Goal: Task Accomplishment & Management: Use online tool/utility

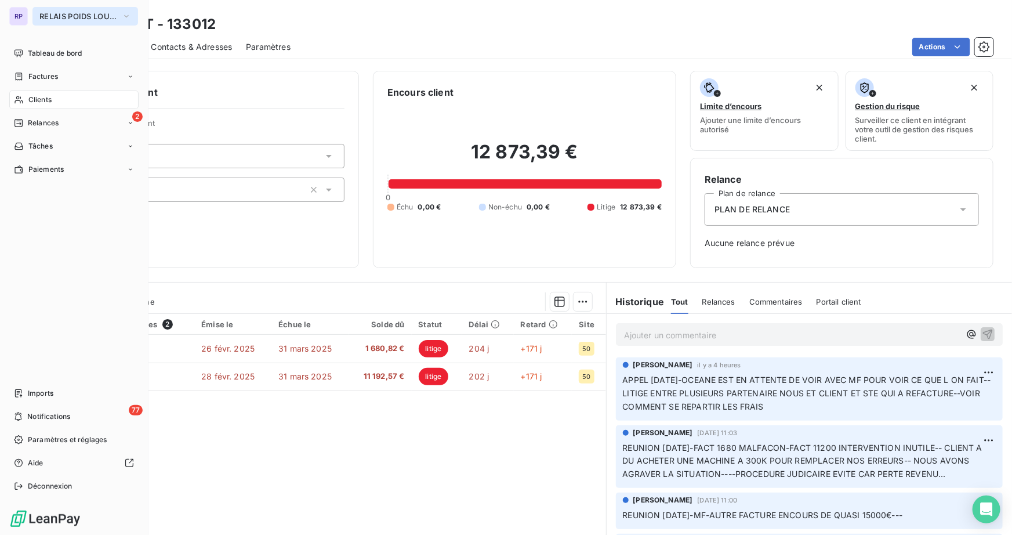
click at [85, 23] on button "RELAIS POIDS LOURDS LIMOUSIN" at bounding box center [85, 16] width 106 height 19
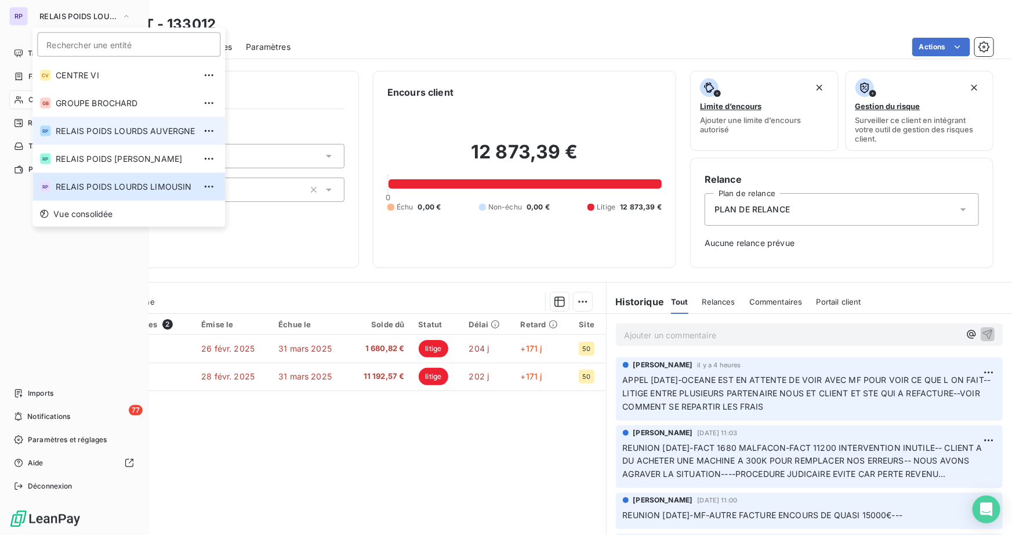
click at [115, 131] on span "RELAIS POIDS LOURDS AUVERGNE" at bounding box center [125, 131] width 139 height 12
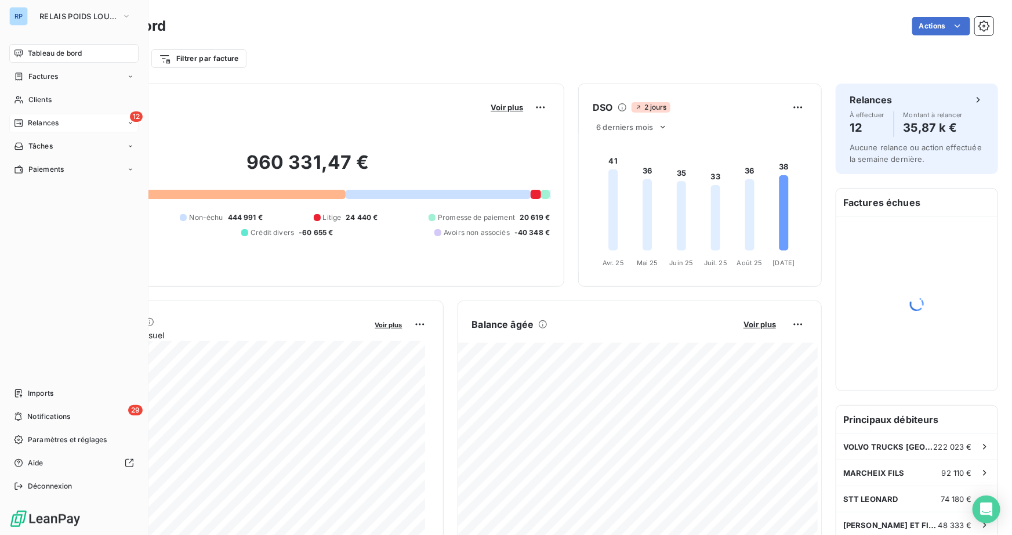
click at [82, 124] on div "12 Relances" at bounding box center [73, 123] width 129 height 19
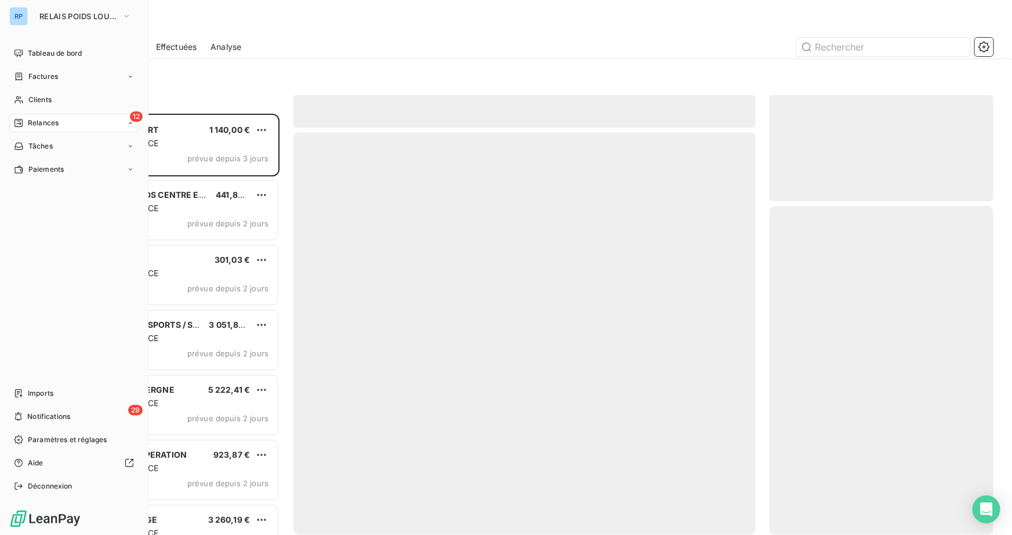
scroll to position [413, 216]
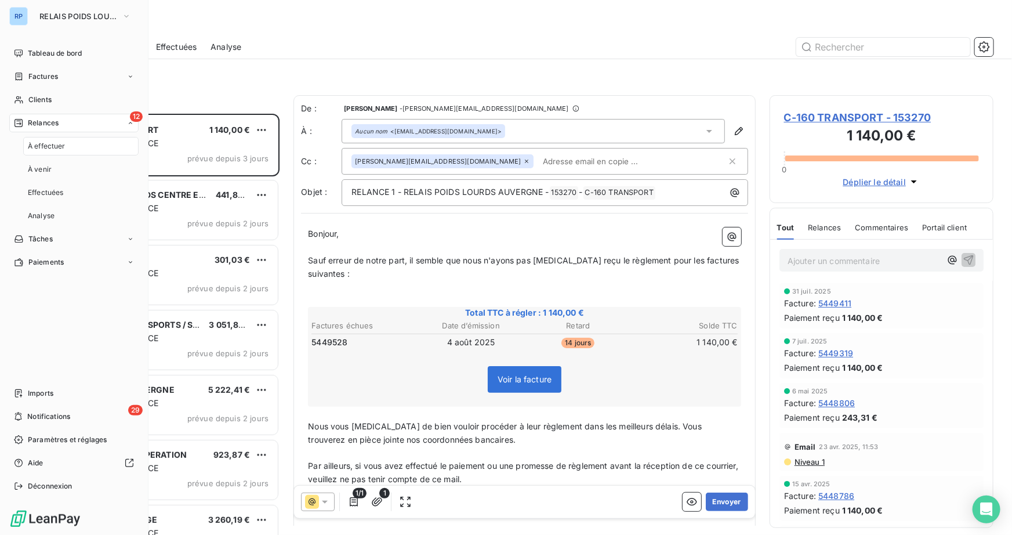
click at [67, 144] on div "À effectuer" at bounding box center [80, 146] width 115 height 19
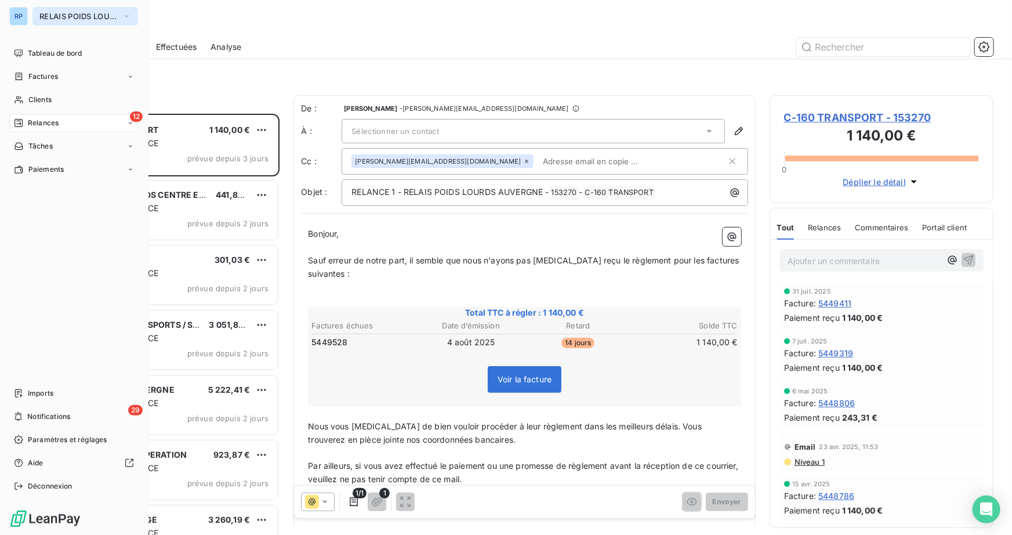
click at [66, 14] on span "RELAIS POIDS LOURDS AUVERGNE" at bounding box center [78, 16] width 78 height 9
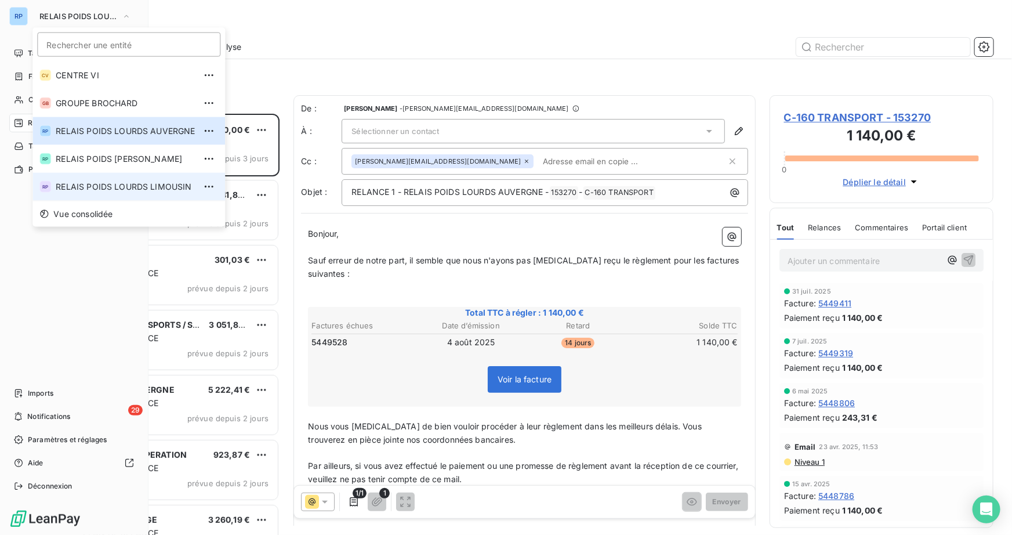
click at [93, 183] on span "RELAIS POIDS LOURDS LIMOUSIN" at bounding box center [125, 187] width 139 height 12
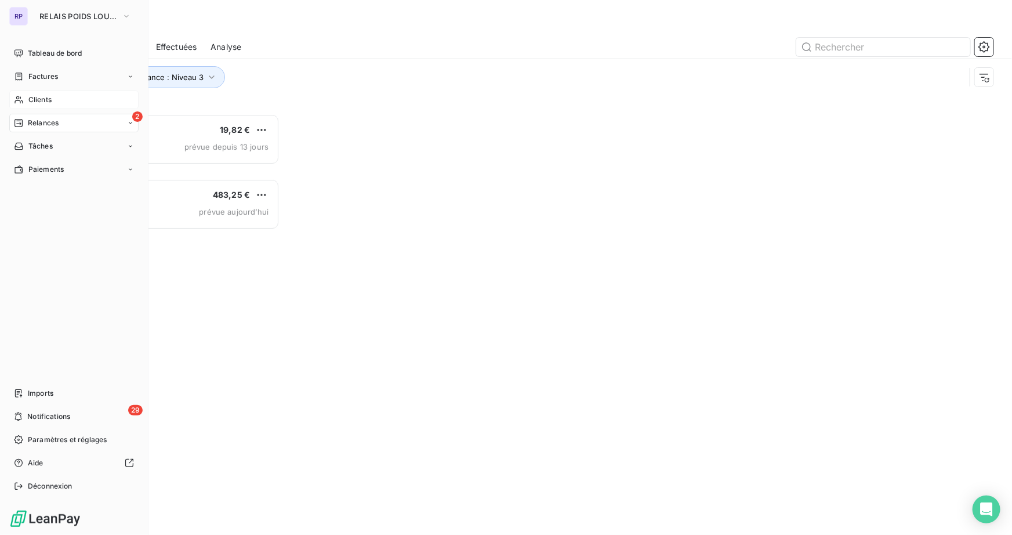
scroll to position [413, 216]
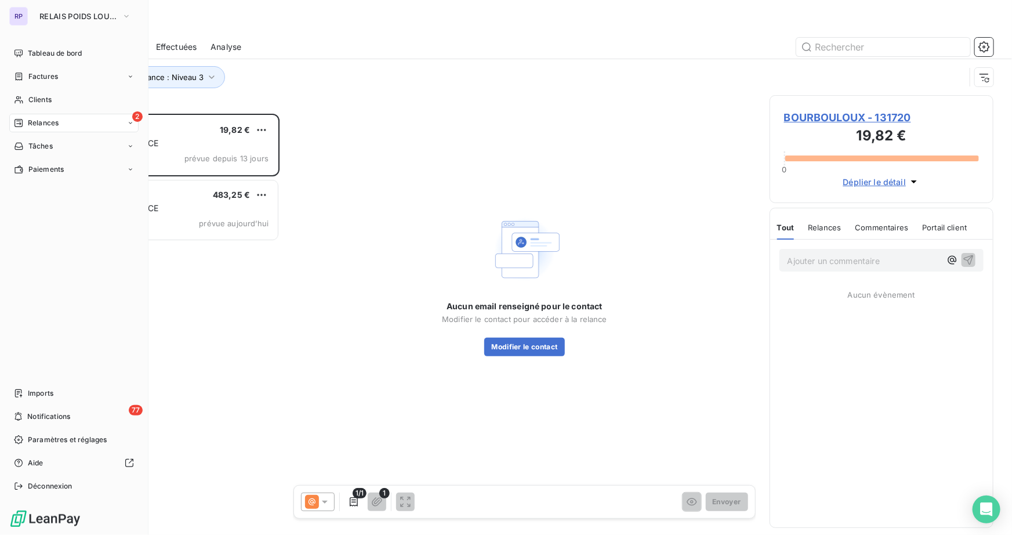
click at [48, 124] on span "Relances" at bounding box center [43, 123] width 31 height 10
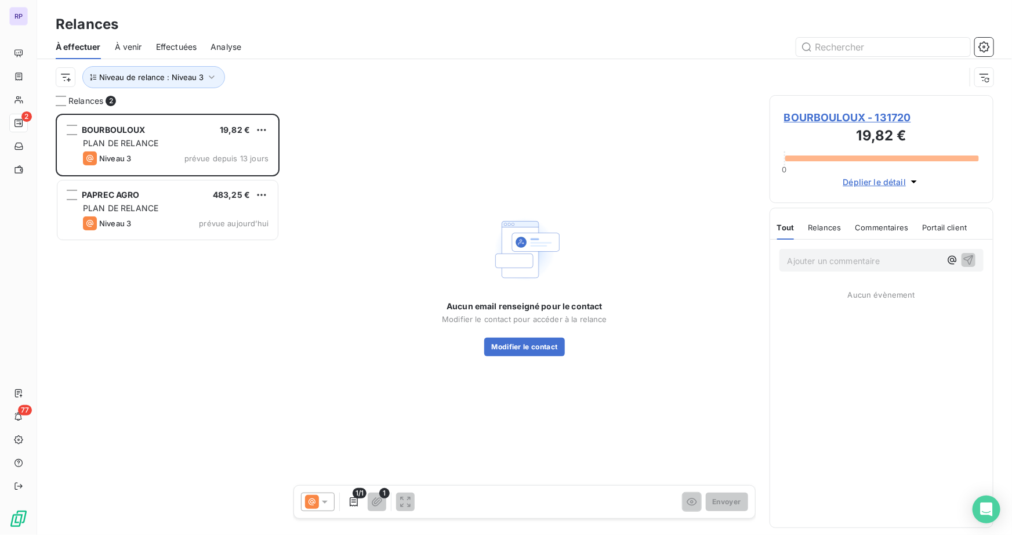
drag, startPoint x: 273, startPoint y: 92, endPoint x: 199, endPoint y: 92, distance: 73.1
click at [271, 92] on div "Niveau de relance : Niveau 3" at bounding box center [525, 77] width 938 height 36
click at [192, 76] on span "Niveau de relance : Niveau 3" at bounding box center [151, 76] width 104 height 9
click at [537, 35] on div "À effectuer À venir Effectuées Analyse" at bounding box center [524, 47] width 975 height 24
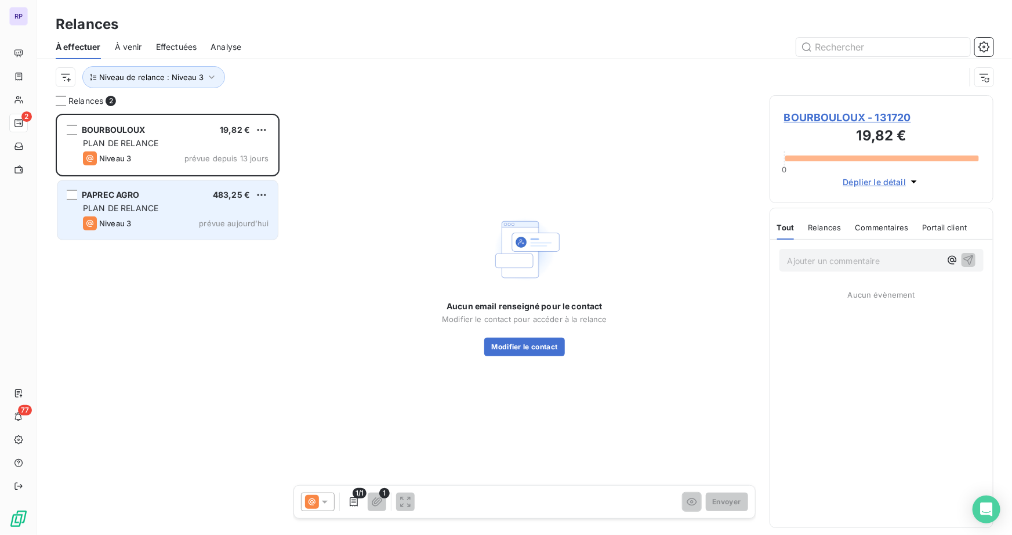
click at [136, 224] on div "Niveau 3 prévue aujourd’hui" at bounding box center [176, 223] width 186 height 14
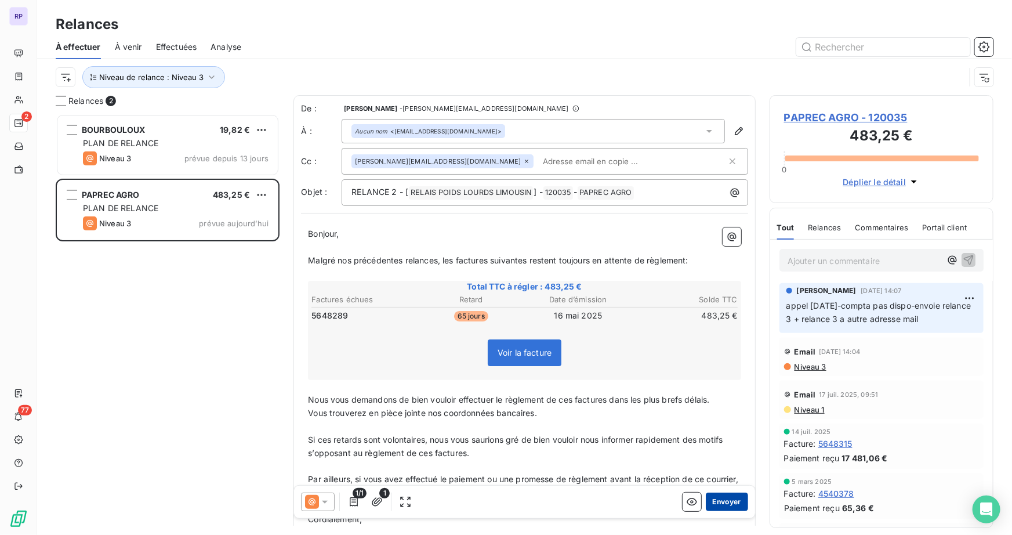
click at [717, 505] on button "Envoyer" at bounding box center [727, 501] width 42 height 19
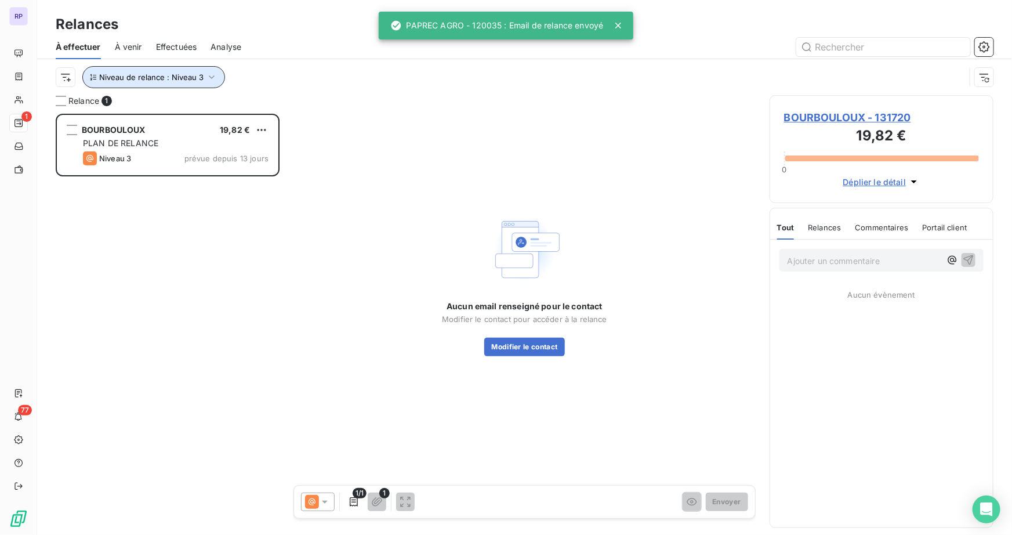
click at [174, 74] on span "Niveau de relance : Niveau 3" at bounding box center [151, 76] width 104 height 9
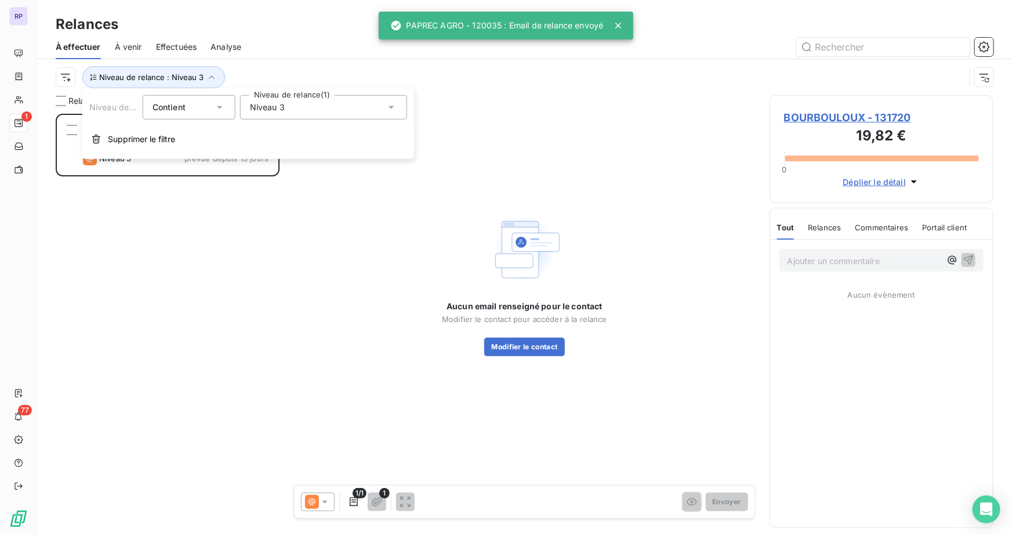
click at [322, 106] on div "Niveau 3" at bounding box center [323, 107] width 167 height 24
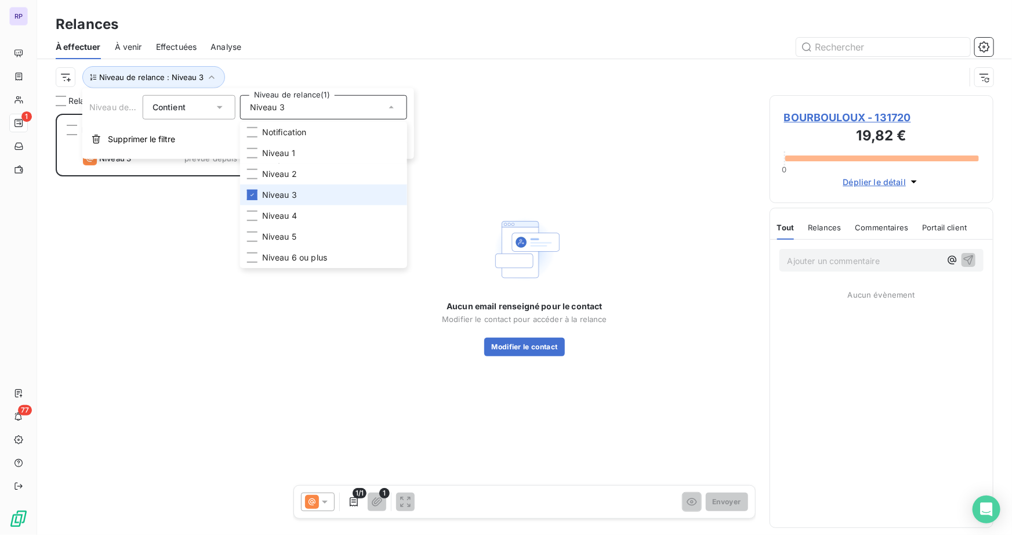
click at [253, 188] on li "Niveau 3" at bounding box center [323, 194] width 167 height 21
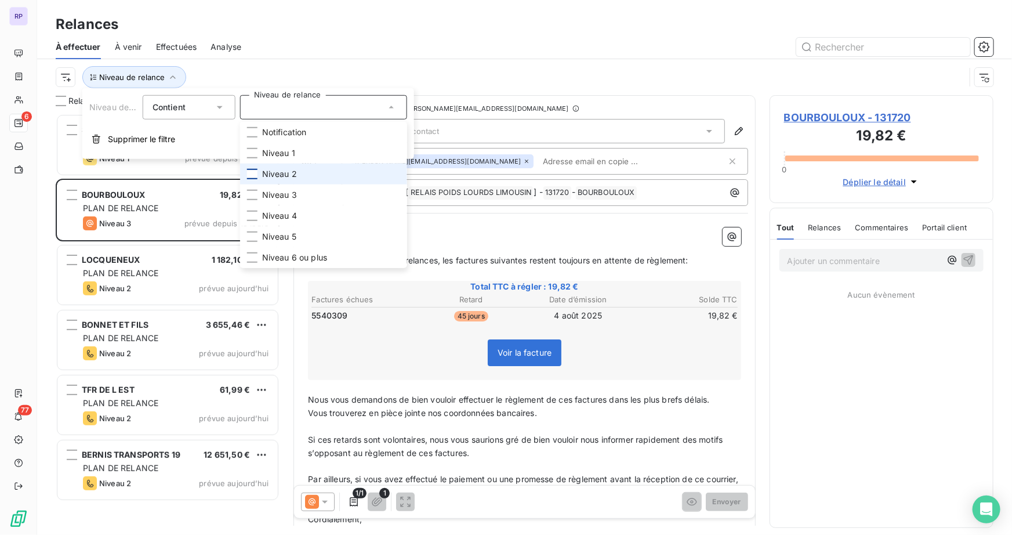
click at [254, 175] on div at bounding box center [252, 174] width 10 height 10
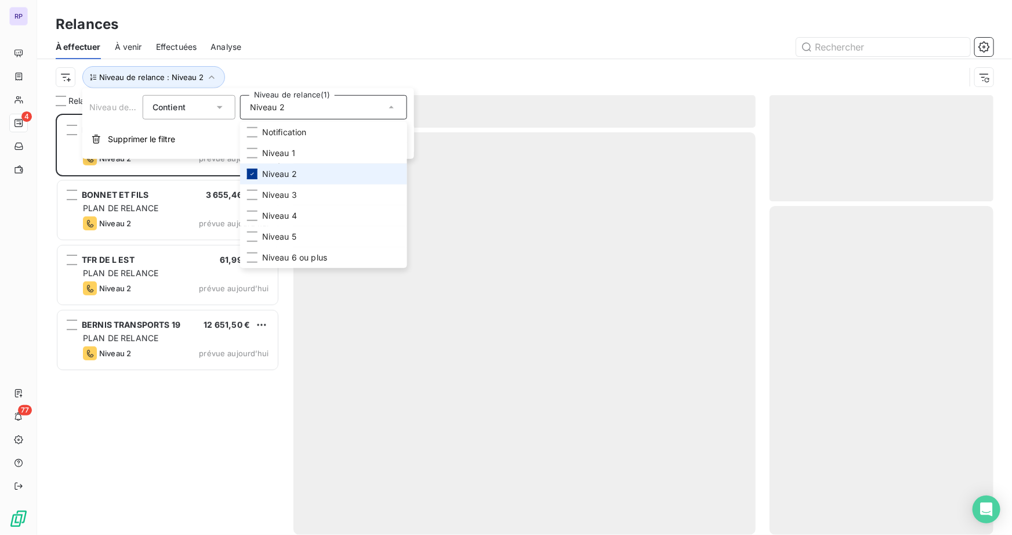
scroll to position [413, 216]
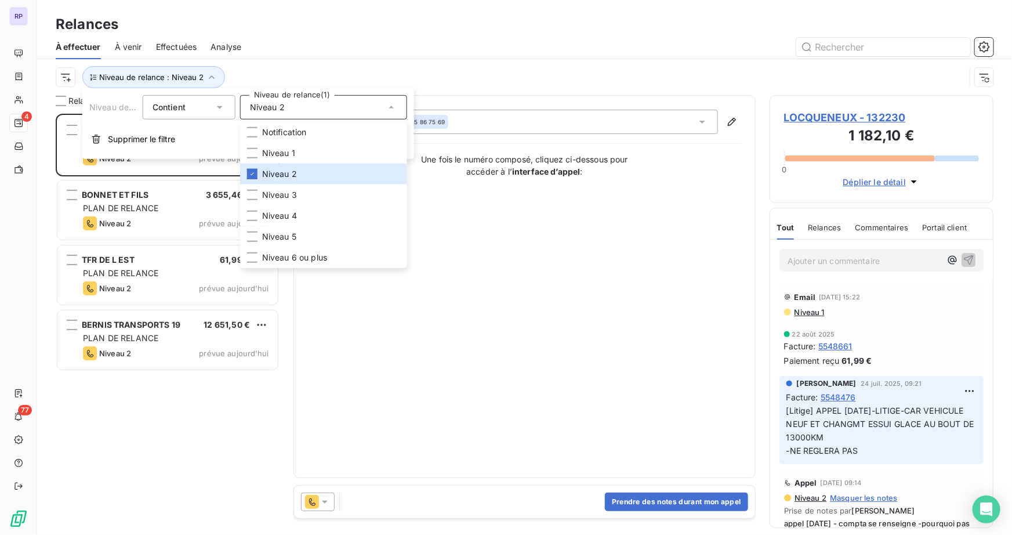
drag, startPoint x: 457, startPoint y: 52, endPoint x: 447, endPoint y: 58, distance: 11.9
click at [458, 52] on div at bounding box center [624, 47] width 738 height 19
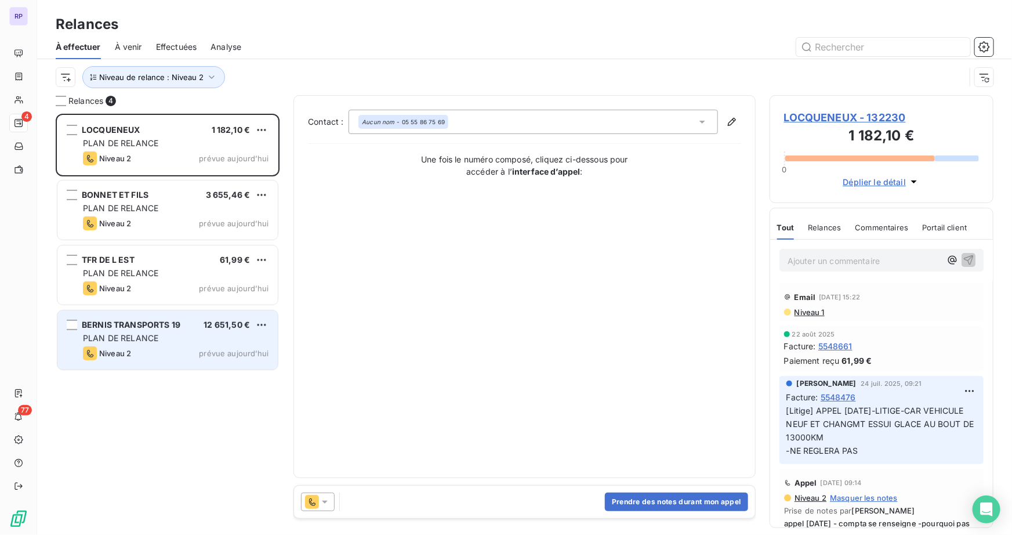
click at [137, 325] on span "BERNIS TRANSPORTS 19" at bounding box center [131, 325] width 99 height 10
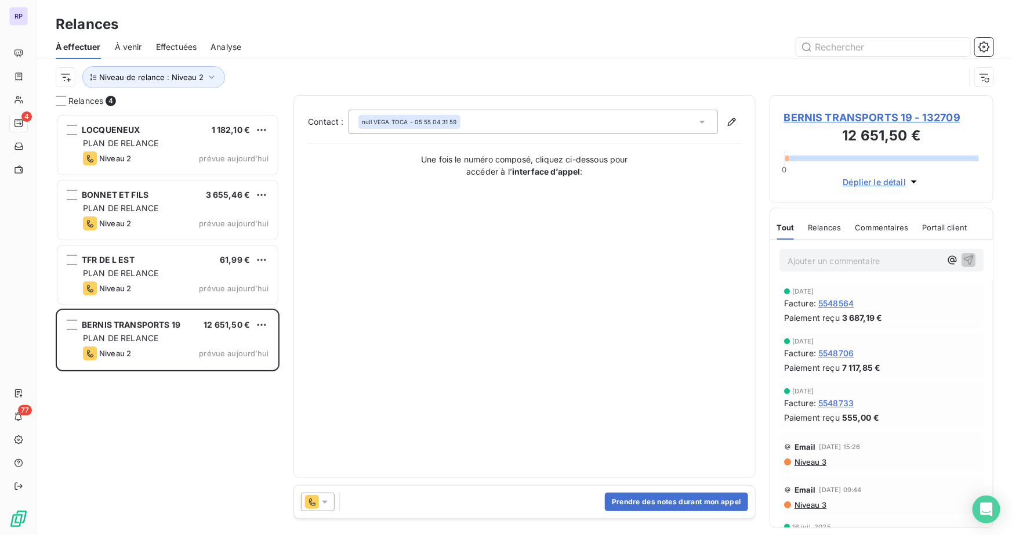
click at [812, 463] on span "Niveau 3" at bounding box center [809, 461] width 33 height 9
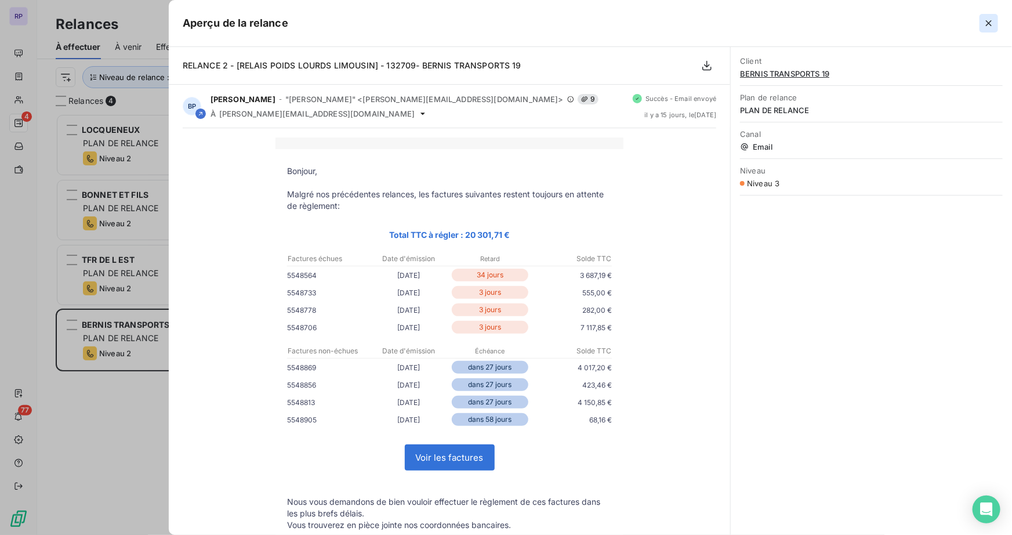
click at [991, 25] on icon "button" at bounding box center [989, 23] width 6 height 6
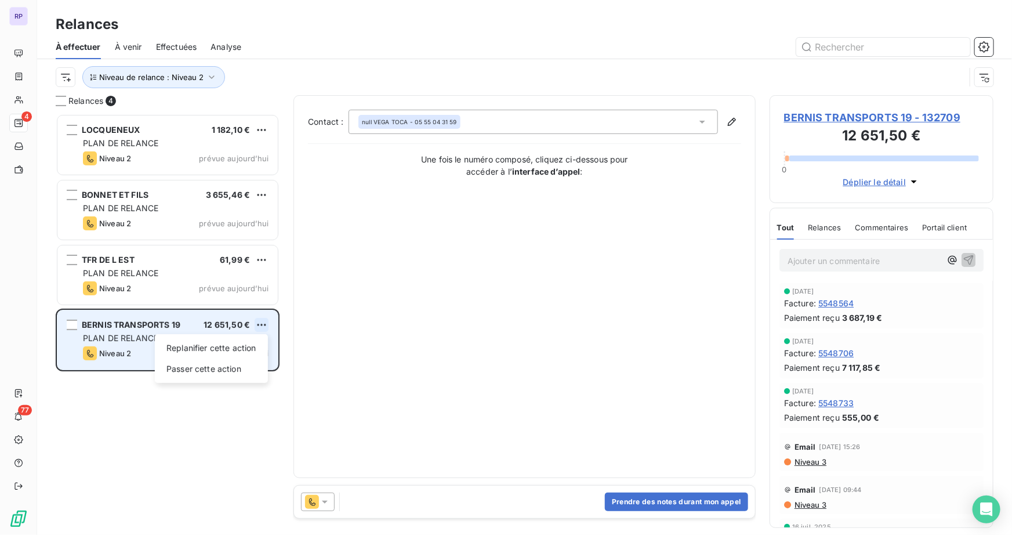
click at [258, 324] on html "RP 4 77 Relances À effectuer À venir Effectuées Analyse Niveau de relance : Niv…" at bounding box center [506, 267] width 1012 height 535
click at [196, 349] on div "Replanifier cette action" at bounding box center [211, 348] width 104 height 19
select select "8"
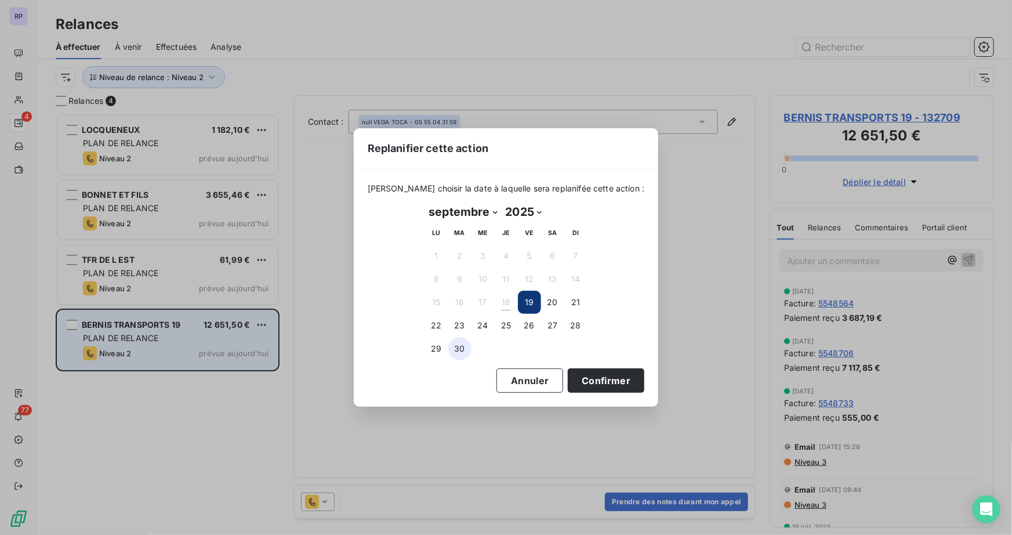
click at [455, 348] on button "30" at bounding box center [459, 348] width 23 height 23
click at [604, 379] on button "Confirmer" at bounding box center [606, 380] width 77 height 24
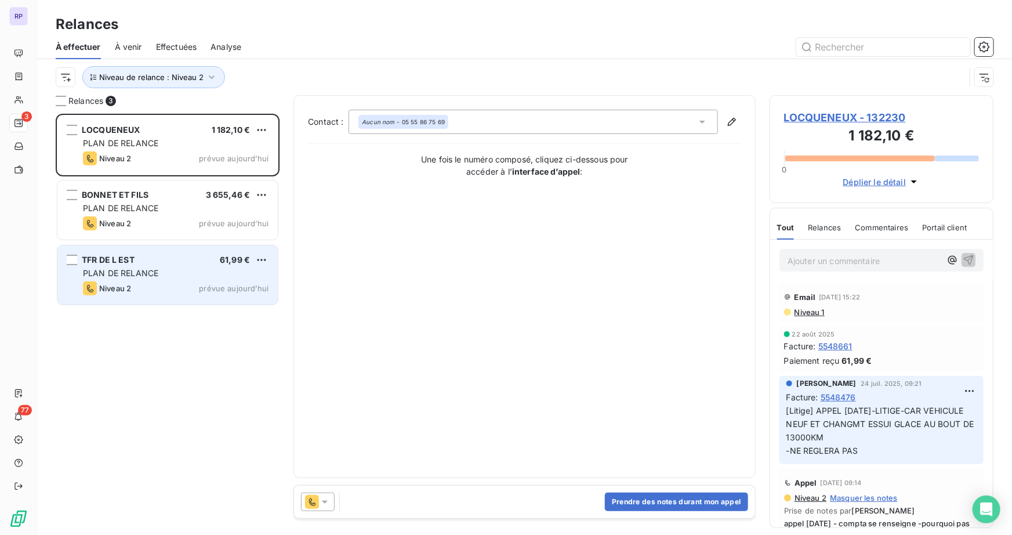
click at [156, 272] on span "PLAN DE RELANCE" at bounding box center [120, 273] width 75 height 10
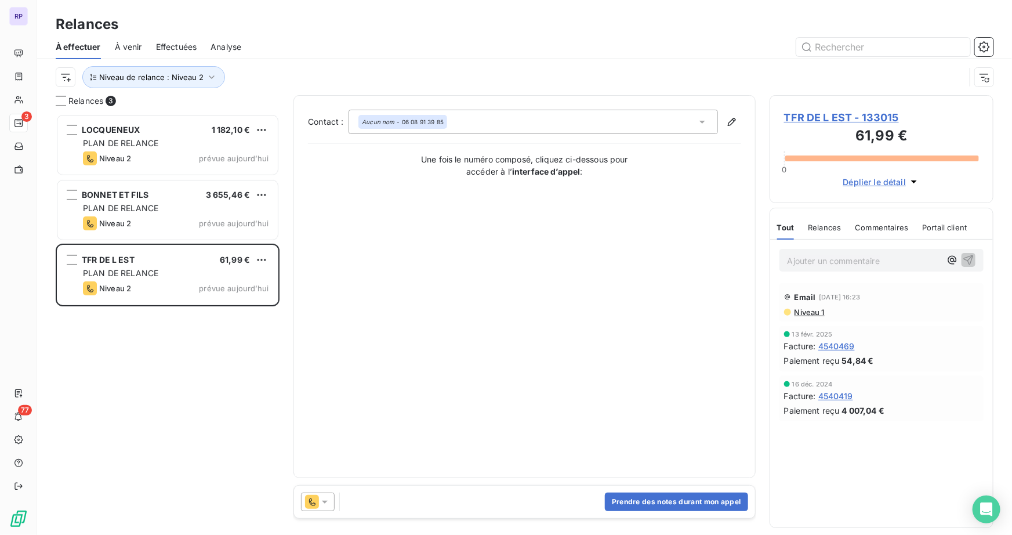
click at [810, 263] on p "Ajouter un commentaire ﻿" at bounding box center [864, 260] width 153 height 14
copy span "Niveau 2 :"
click at [329, 499] on icon at bounding box center [325, 502] width 12 height 12
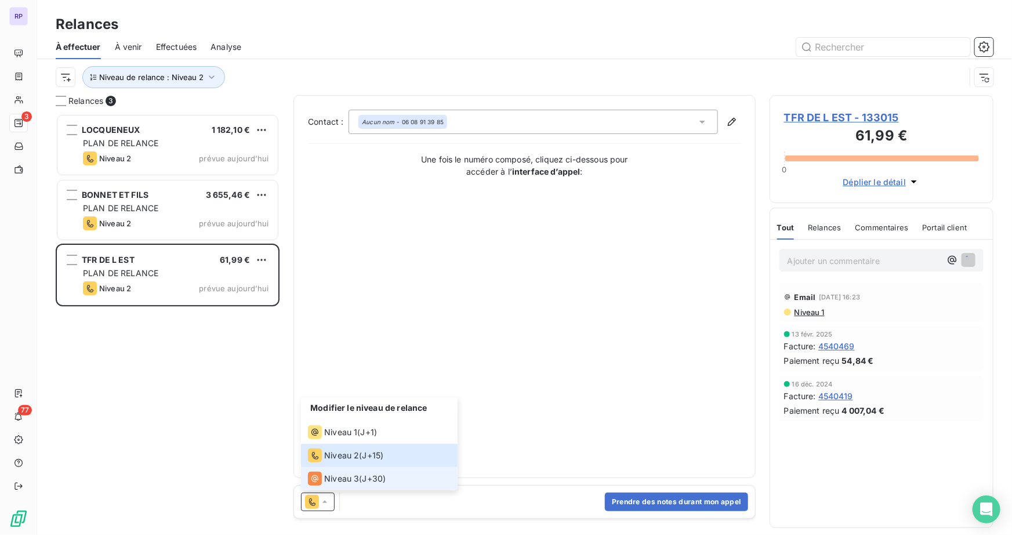
click at [344, 478] on span "Niveau 3" at bounding box center [341, 479] width 35 height 12
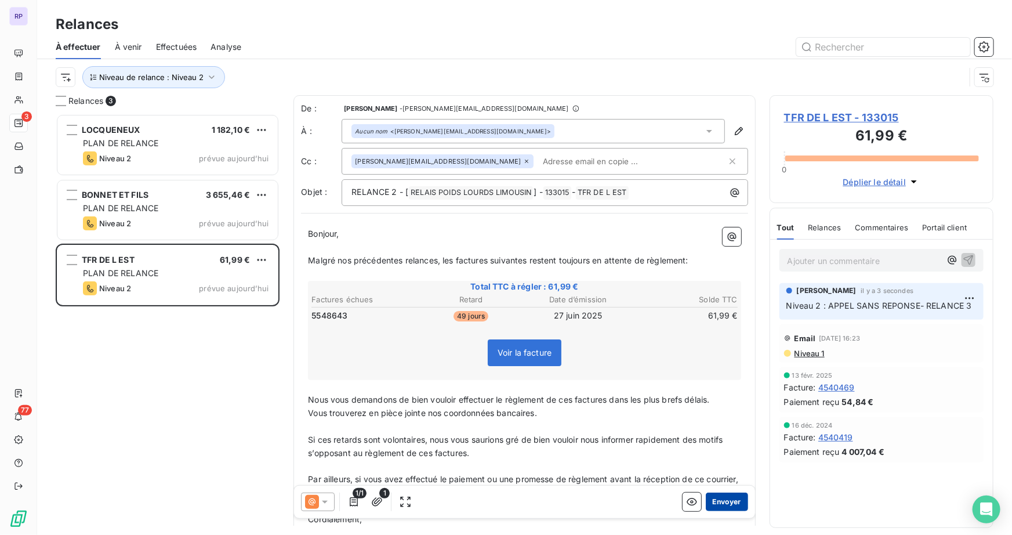
click at [729, 498] on button "Envoyer" at bounding box center [727, 501] width 42 height 19
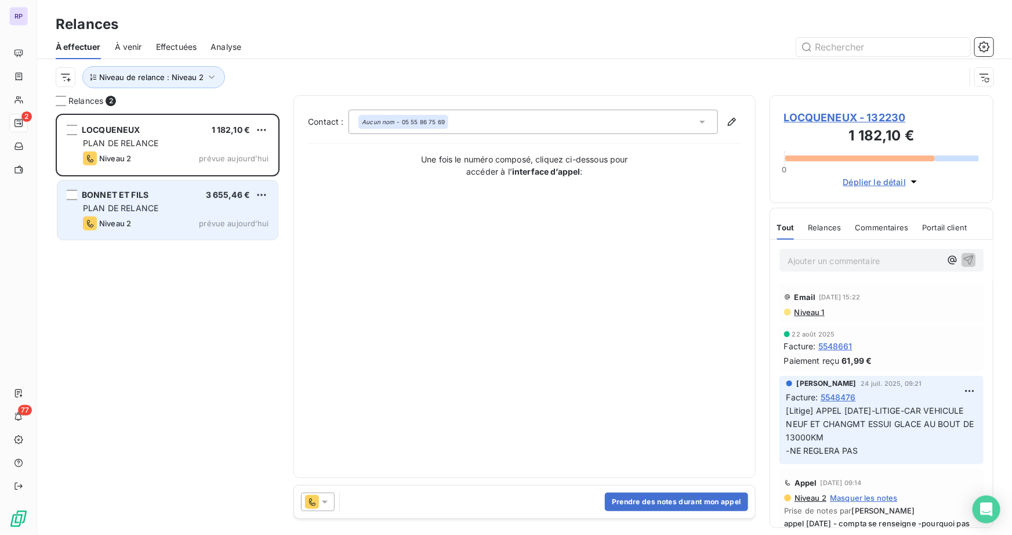
click at [139, 209] on span "PLAN DE RELANCE" at bounding box center [120, 208] width 75 height 10
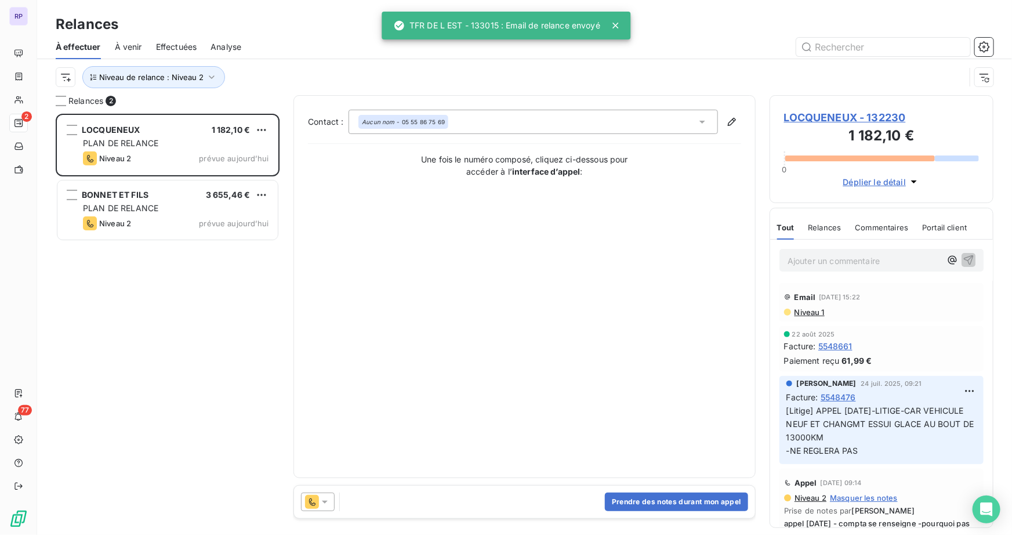
click at [858, 115] on span "LOCQUENEUX - 132230" at bounding box center [881, 118] width 195 height 16
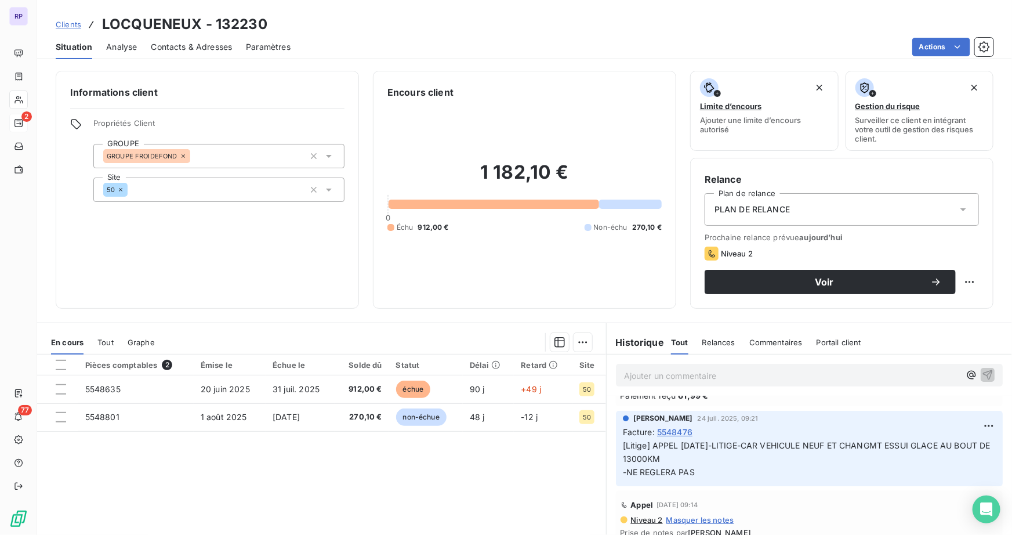
scroll to position [105, 0]
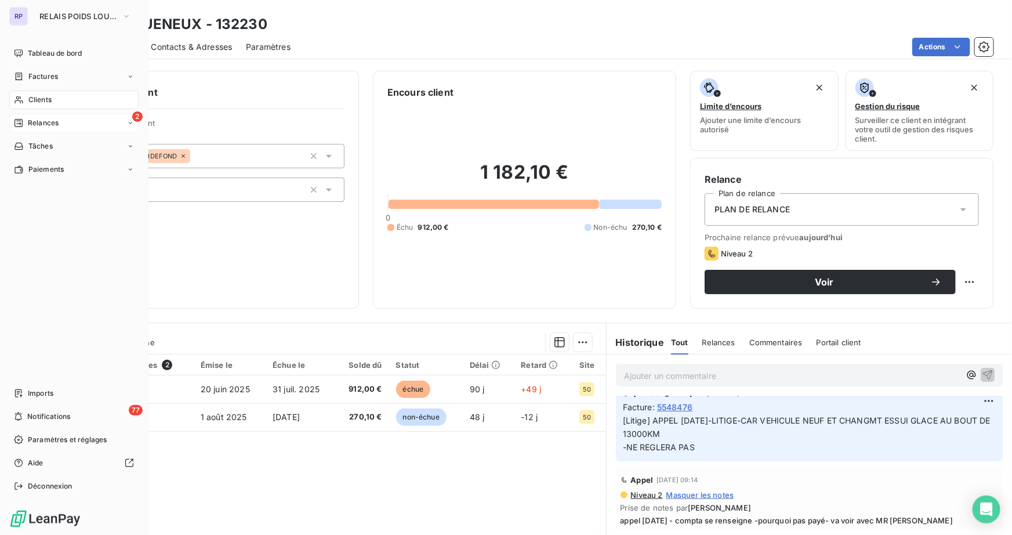
click at [28, 123] on span "Relances" at bounding box center [43, 123] width 31 height 10
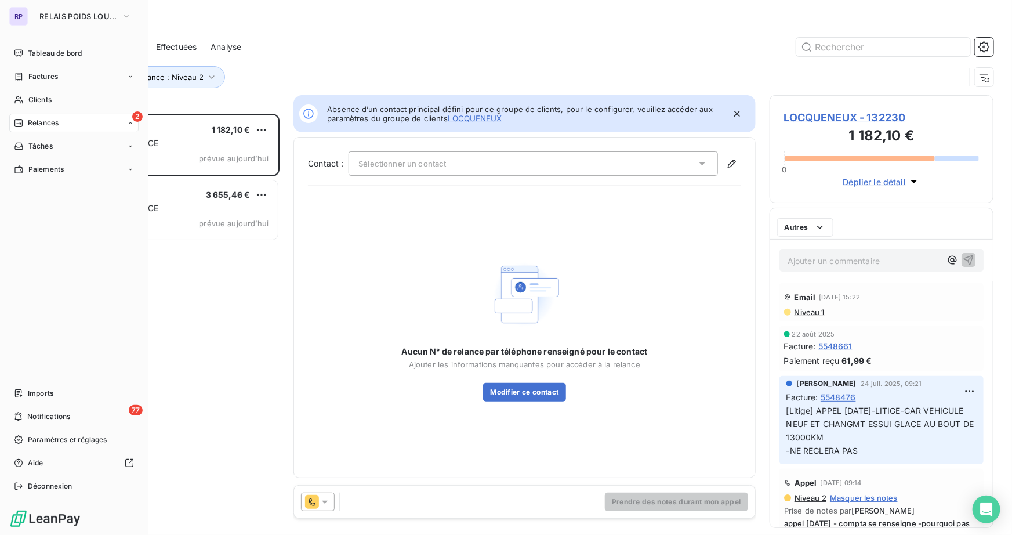
scroll to position [413, 216]
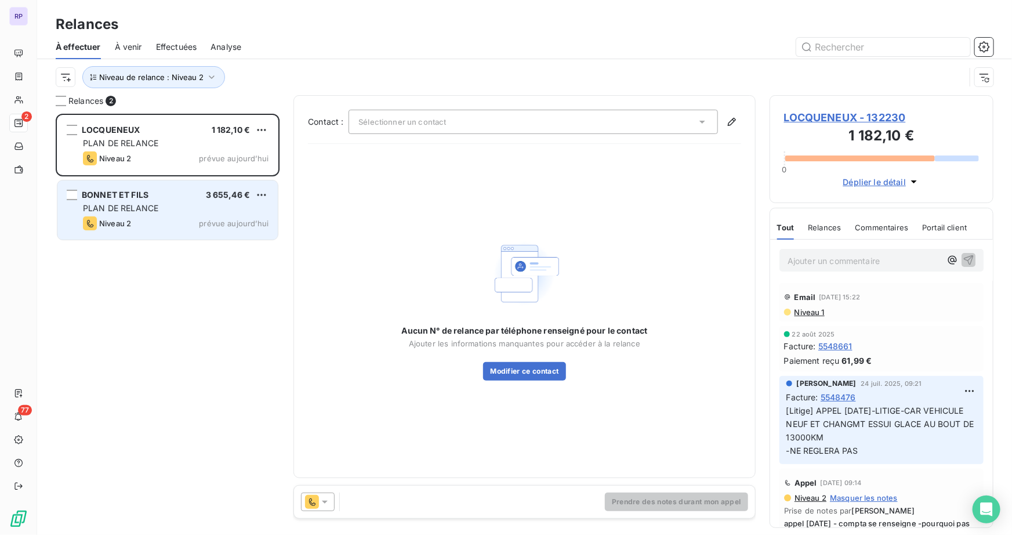
click at [152, 222] on div "Niveau 2 prévue aujourd’hui" at bounding box center [176, 223] width 186 height 14
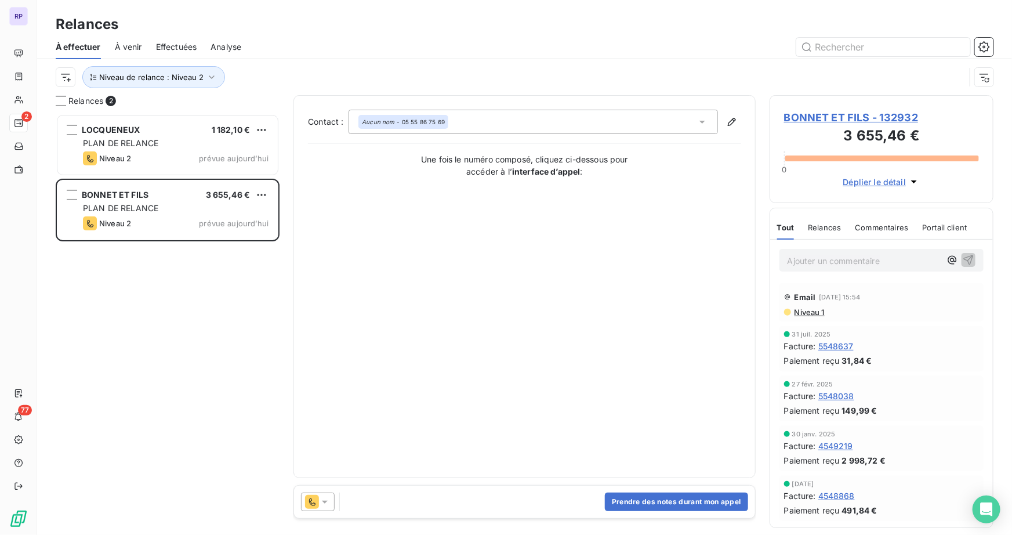
click at [326, 500] on icon at bounding box center [325, 502] width 12 height 12
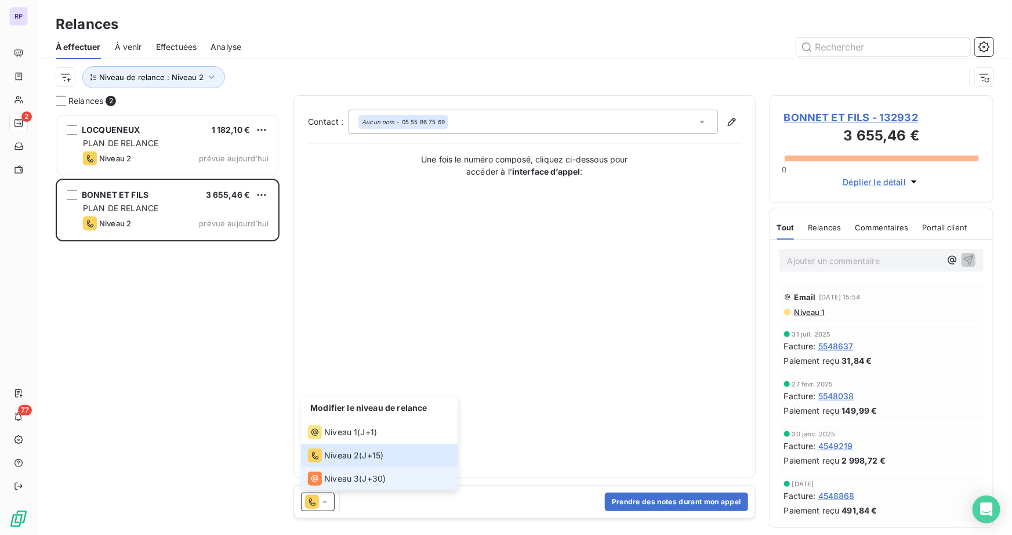
click at [339, 480] on span "Niveau 3" at bounding box center [341, 479] width 35 height 12
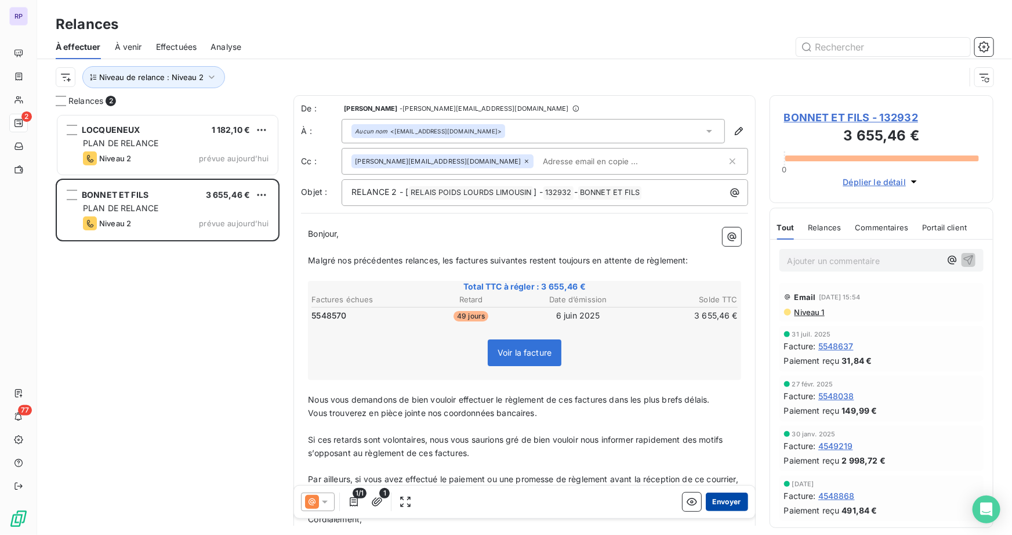
click at [710, 498] on button "Envoyer" at bounding box center [727, 501] width 42 height 19
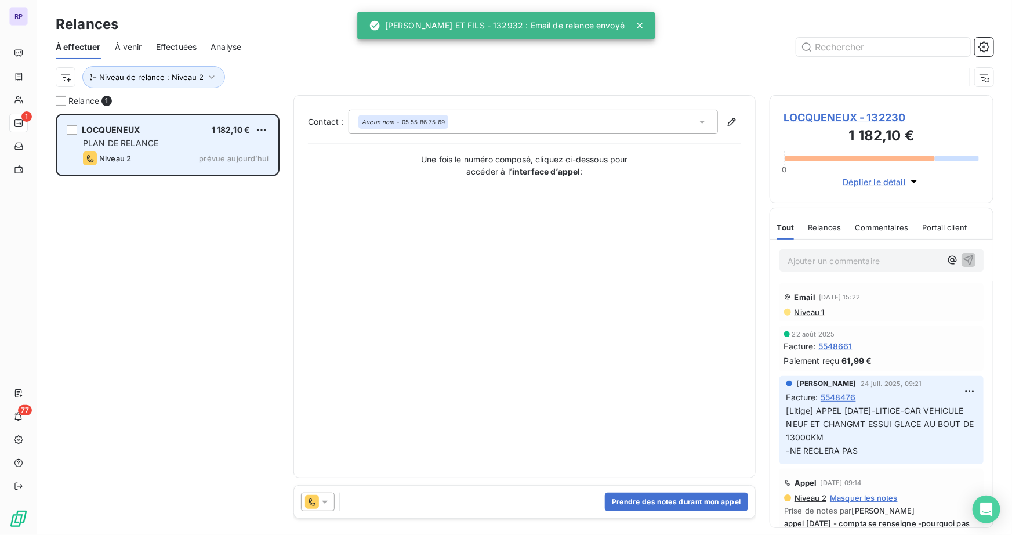
click at [153, 144] on span "PLAN DE RELANCE" at bounding box center [120, 143] width 75 height 10
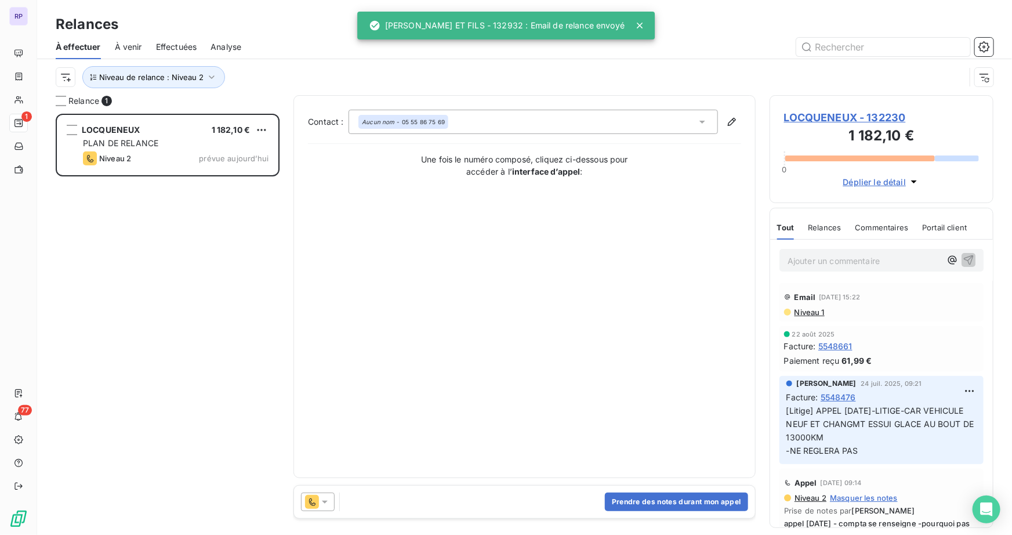
click at [323, 501] on icon at bounding box center [325, 502] width 12 height 12
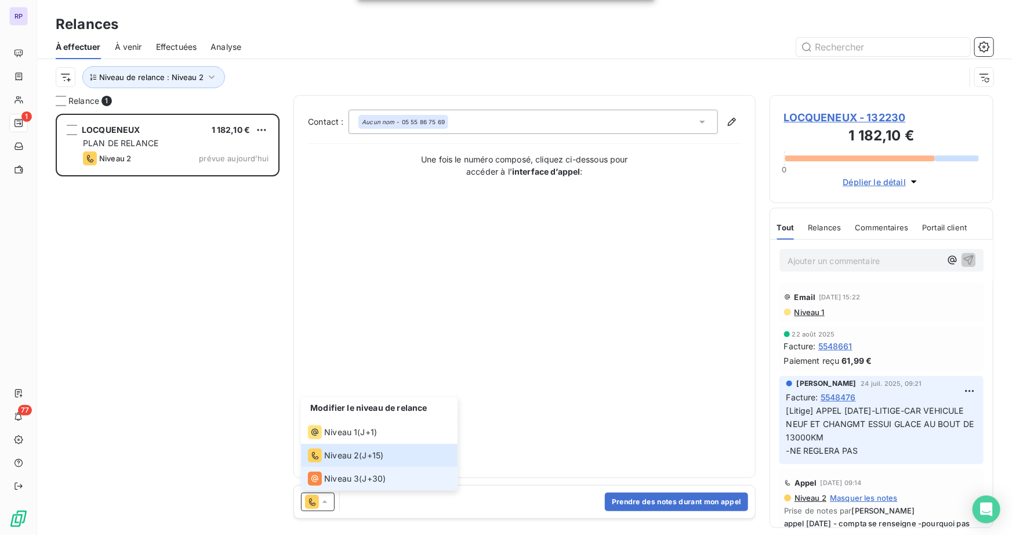
click at [333, 483] on span "Niveau 3" at bounding box center [341, 479] width 35 height 12
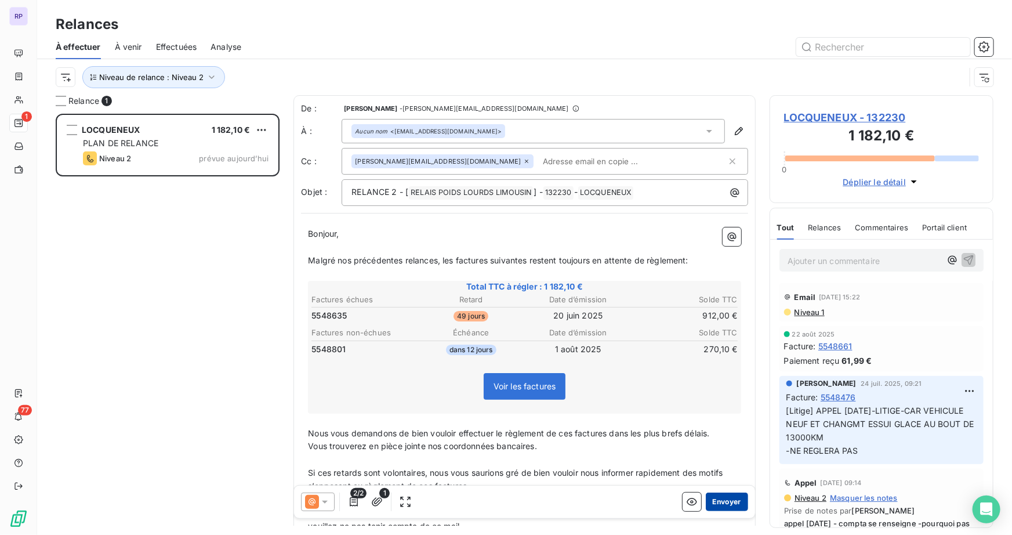
click at [722, 495] on button "Envoyer" at bounding box center [727, 501] width 42 height 19
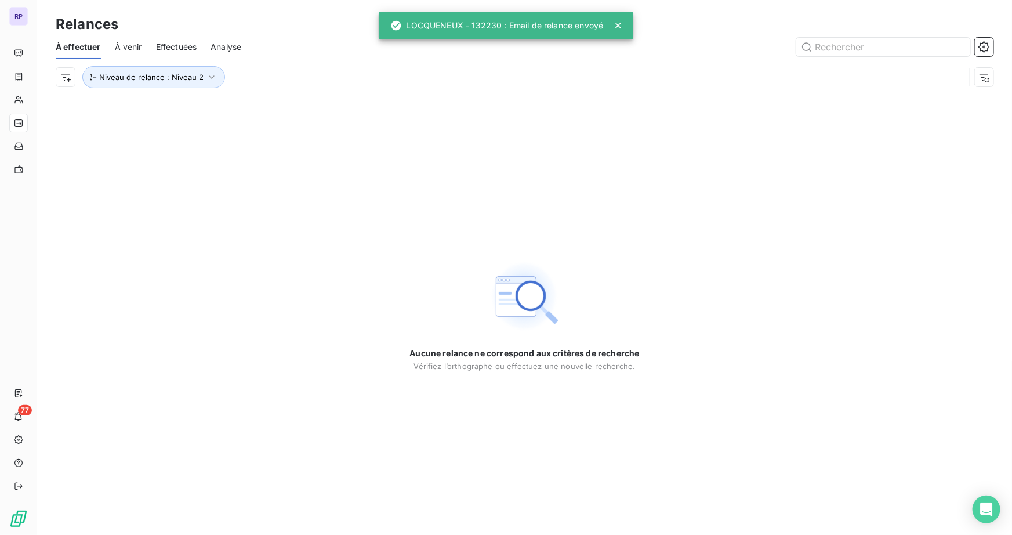
drag, startPoint x: 200, startPoint y: 247, endPoint x: 191, endPoint y: 241, distance: 10.8
click at [196, 244] on div "Aucune relance ne correspond aux critères de recherche [PERSON_NAME] l’orthogra…" at bounding box center [524, 315] width 975 height 440
click at [199, 74] on span "Niveau de relance : Niveau 2" at bounding box center [151, 76] width 104 height 9
click at [216, 210] on div "Aucune relance ne correspond aux critères de recherche [PERSON_NAME] l’orthogra…" at bounding box center [524, 315] width 975 height 440
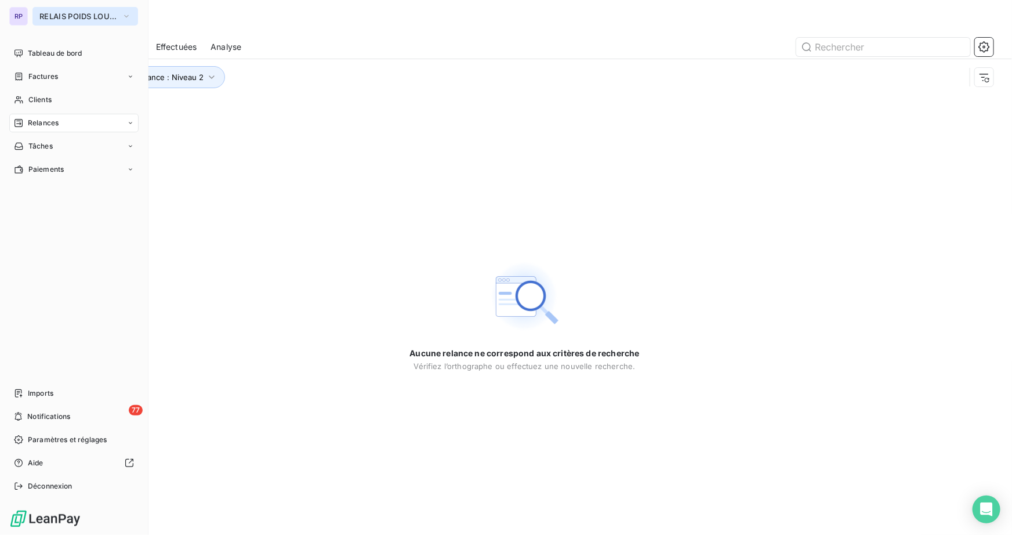
click at [55, 19] on span "RELAIS POIDS LOURDS LIMOUSIN" at bounding box center [78, 16] width 78 height 9
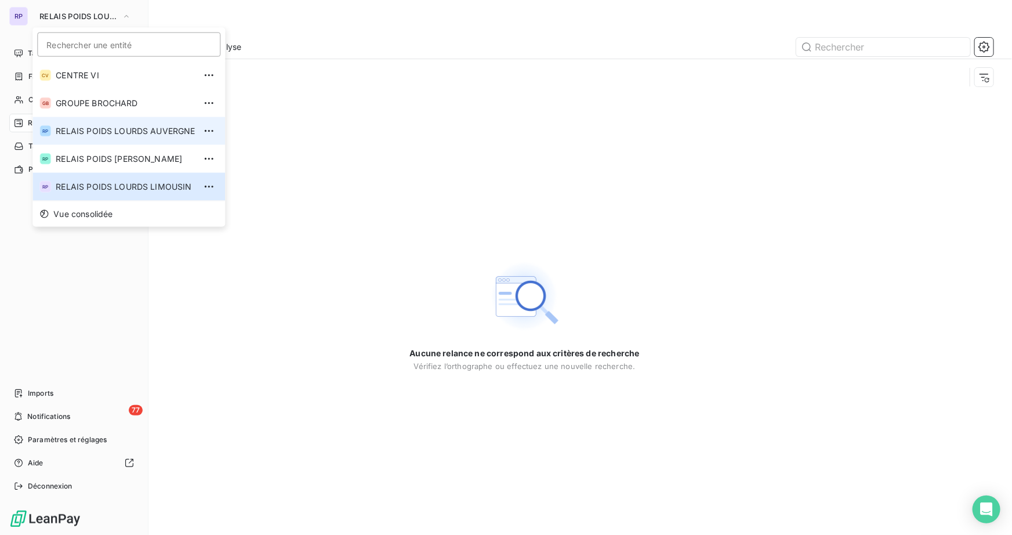
click at [162, 117] on li "RP RELAIS POIDS LOURDS AUVERGNE" at bounding box center [128, 131] width 193 height 28
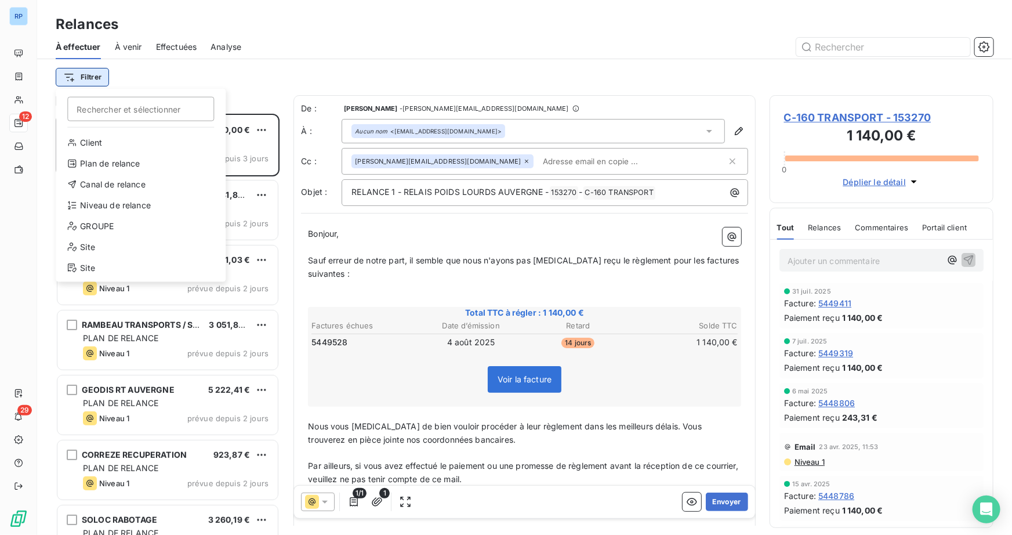
click at [96, 78] on html "RP 12 29 Relances À effectuer À venir Effectuées Analyse Filtrer Rechercher et …" at bounding box center [506, 267] width 1012 height 535
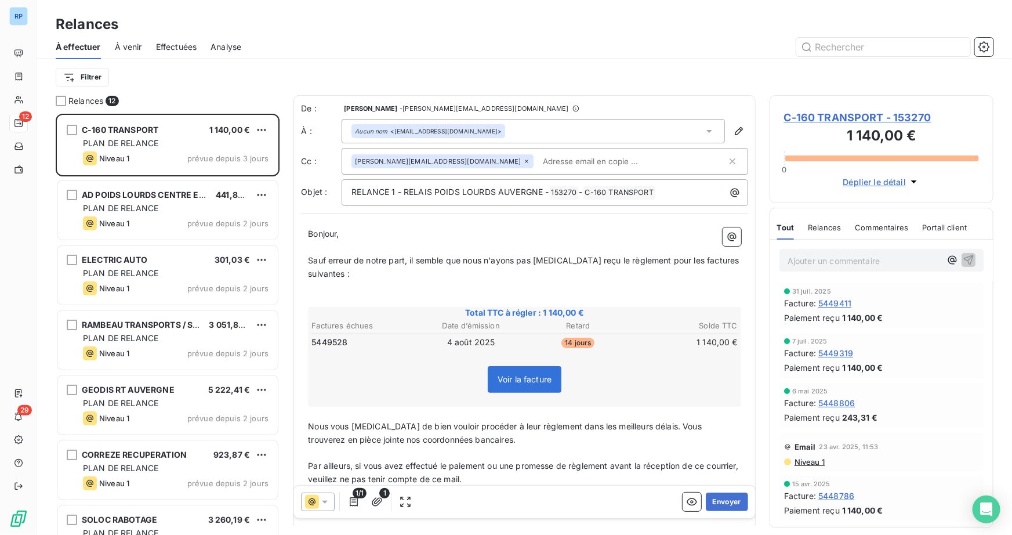
click at [325, 88] on html "RP 12 29 Relances À effectuer À venir Effectuées Analyse Filtrer Relances 12 C-…" at bounding box center [506, 267] width 1012 height 535
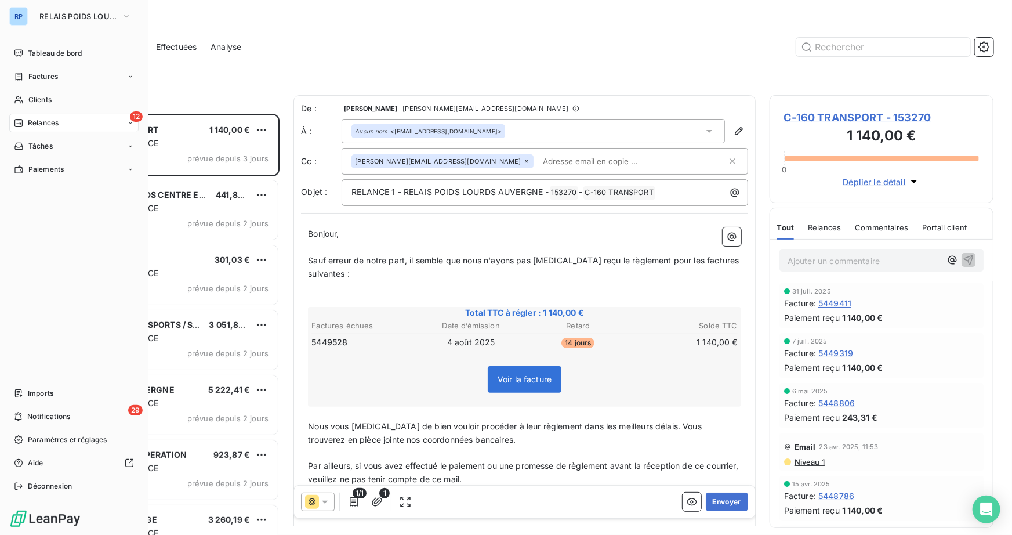
click at [28, 121] on span "Relances" at bounding box center [43, 123] width 31 height 10
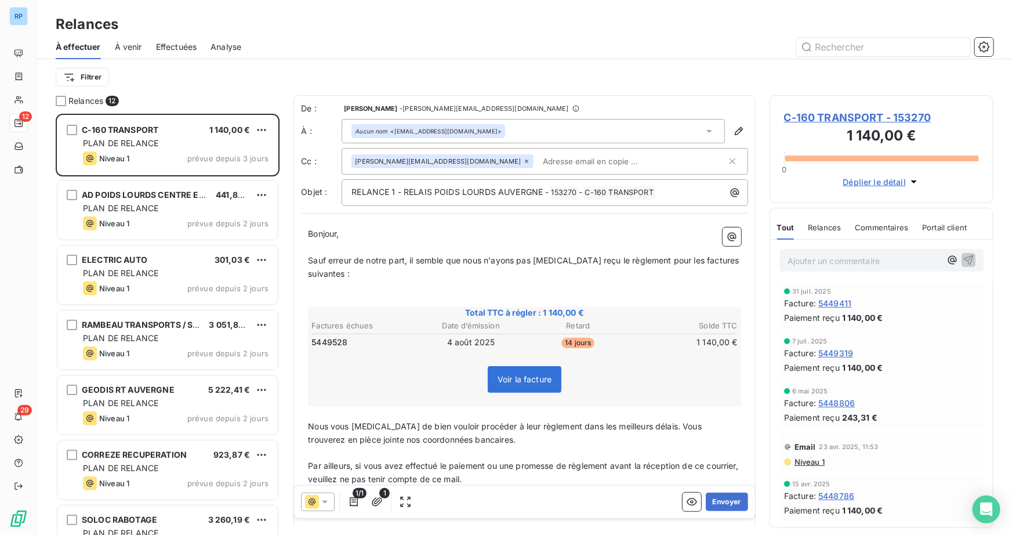
click at [301, 70] on div "Filtrer" at bounding box center [525, 77] width 938 height 22
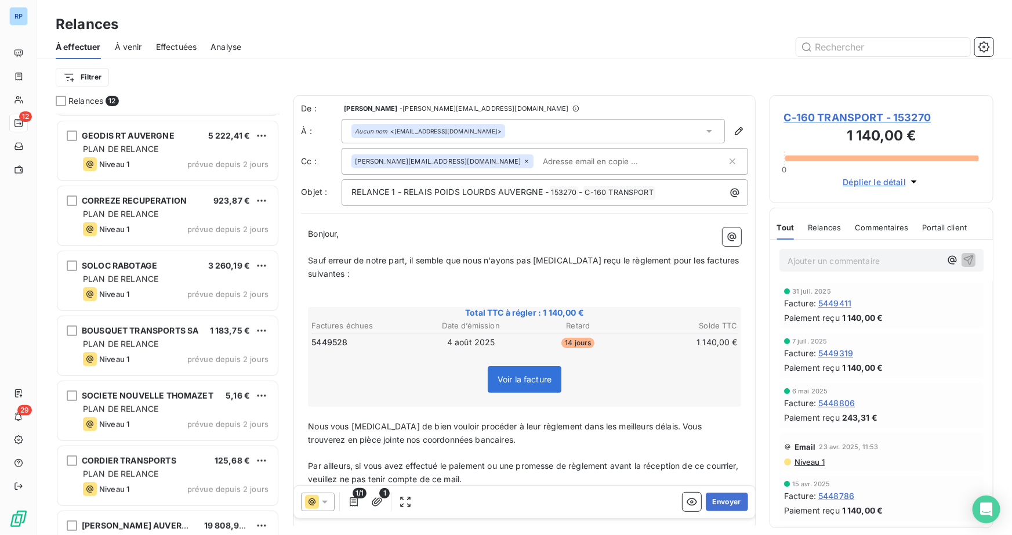
scroll to position [358, 0]
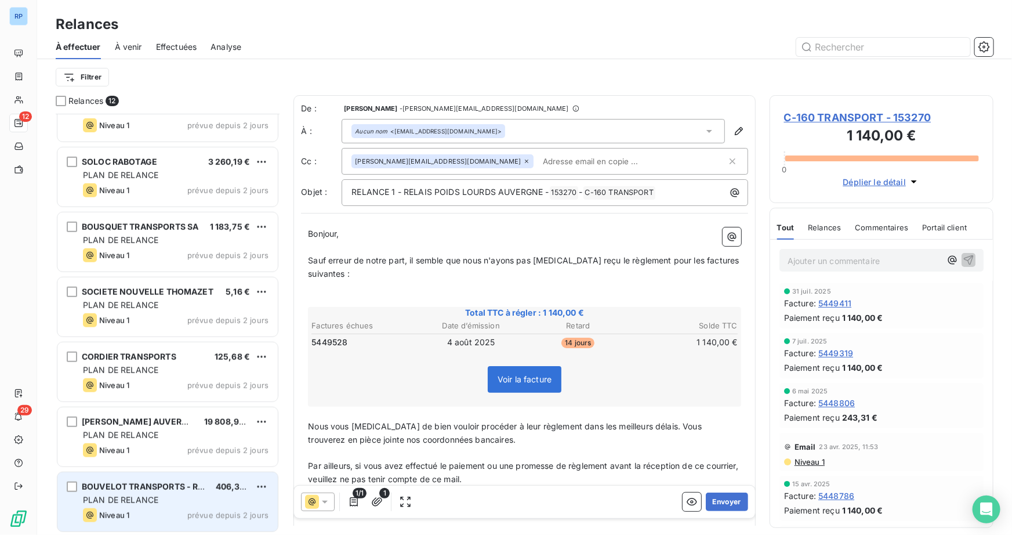
click at [188, 508] on div "Niveau 1 prévue depuis 2 jours" at bounding box center [176, 515] width 186 height 14
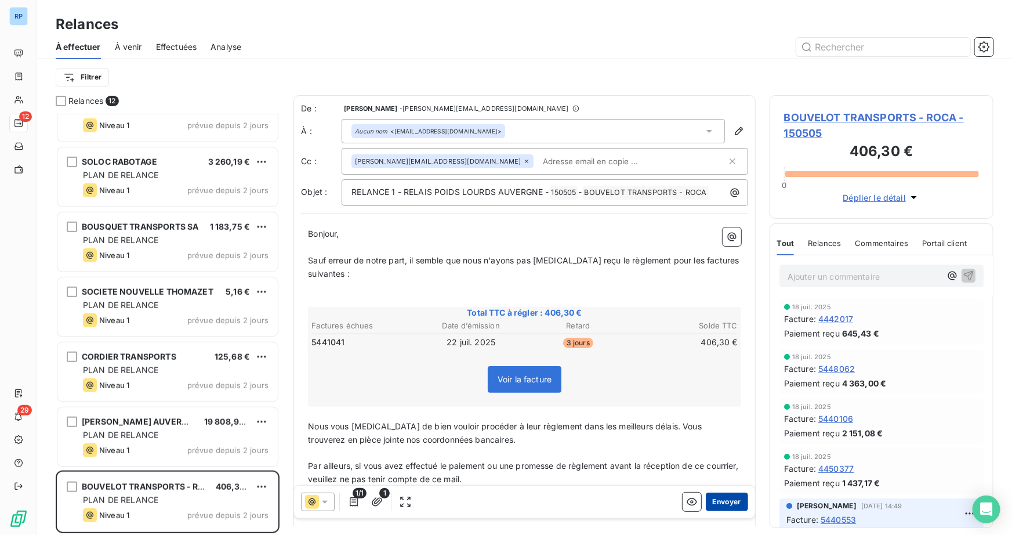
click at [713, 495] on button "Envoyer" at bounding box center [727, 501] width 42 height 19
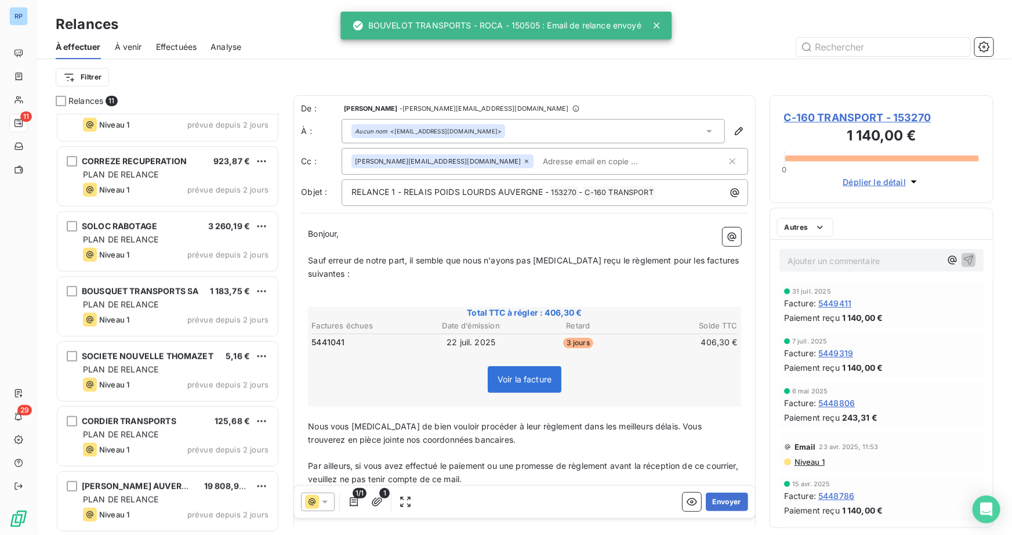
scroll to position [293, 0]
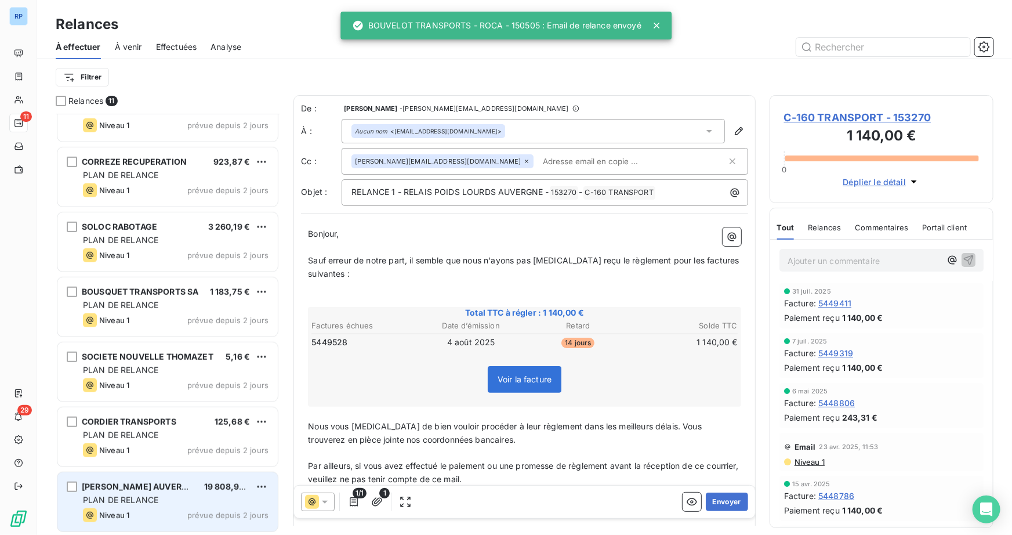
click at [135, 478] on div "VALVERT RHONE AUVERGNE 19 808,98 € PLAN DE RELANCE Niveau 1 prévue depuis 2 jou…" at bounding box center [167, 501] width 220 height 59
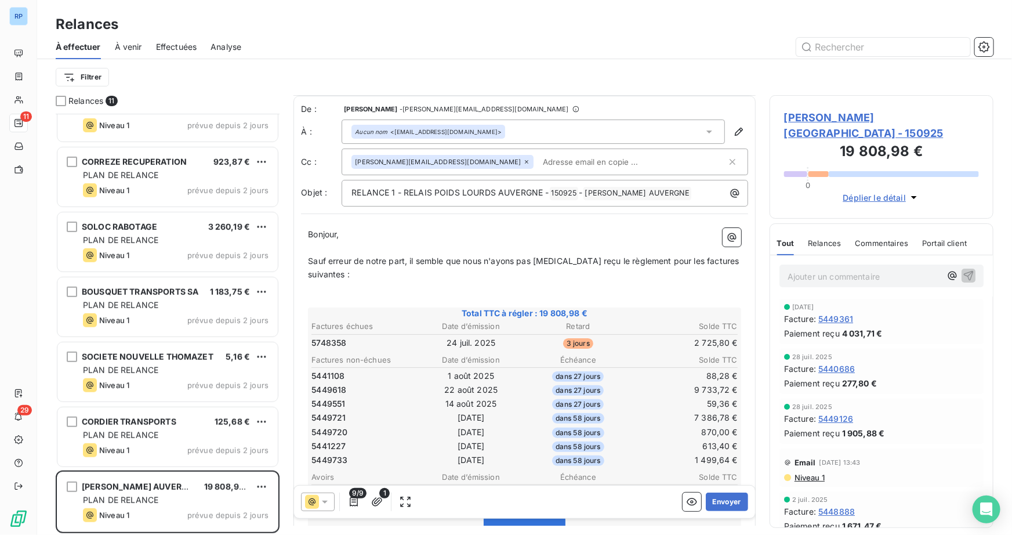
scroll to position [106, 0]
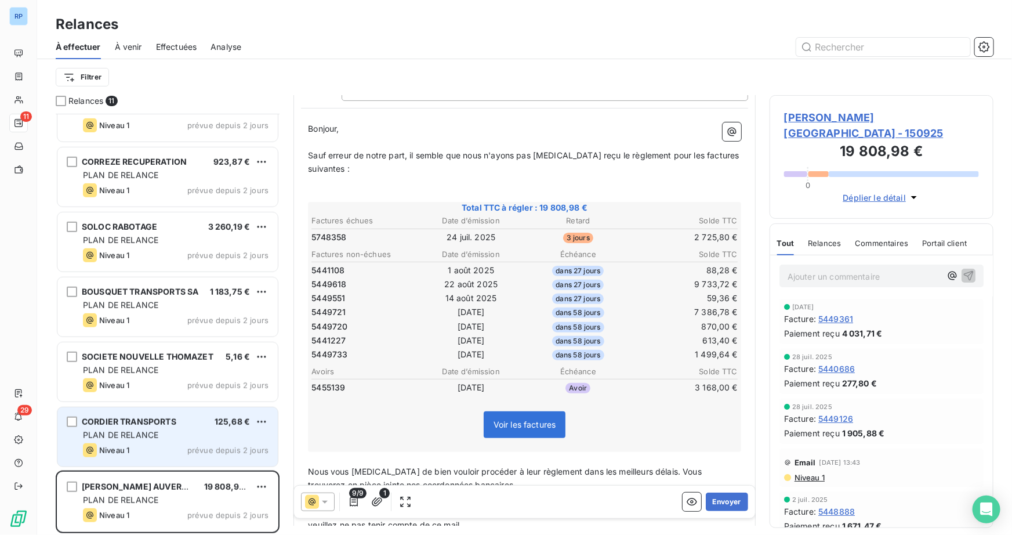
click at [165, 433] on div "PLAN DE RELANCE" at bounding box center [176, 435] width 186 height 12
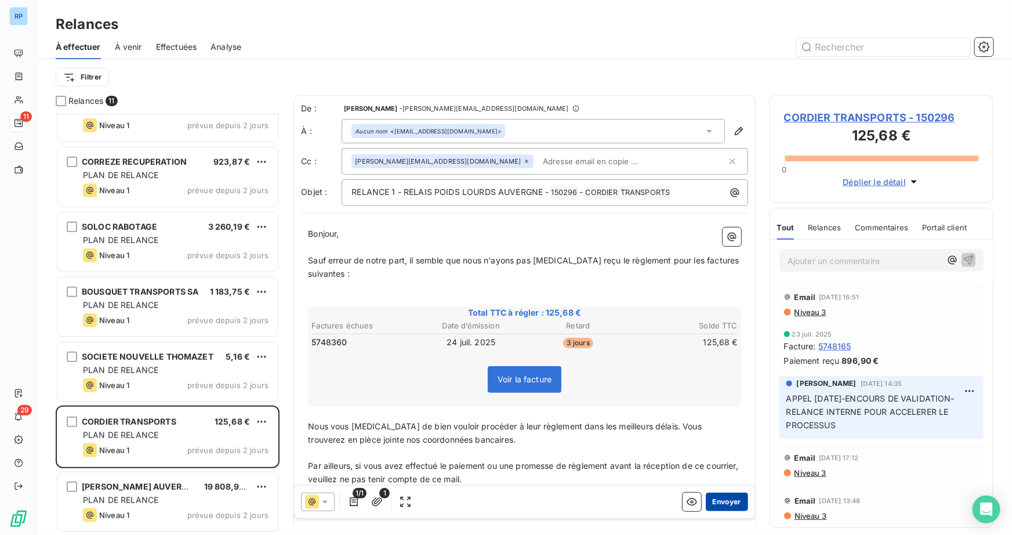
click at [709, 496] on button "Envoyer" at bounding box center [727, 501] width 42 height 19
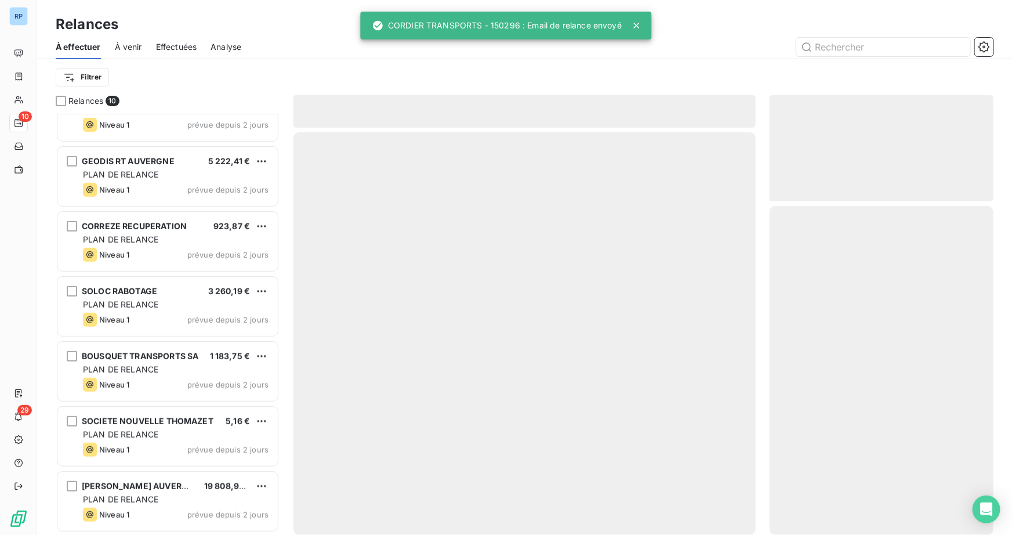
scroll to position [228, 0]
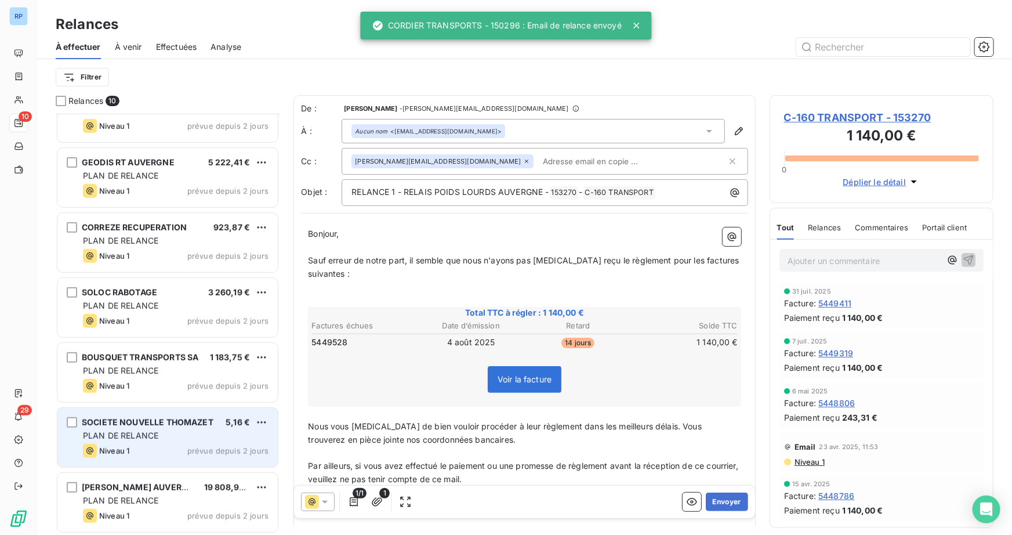
click at [175, 440] on div "PLAN DE RELANCE" at bounding box center [176, 436] width 186 height 12
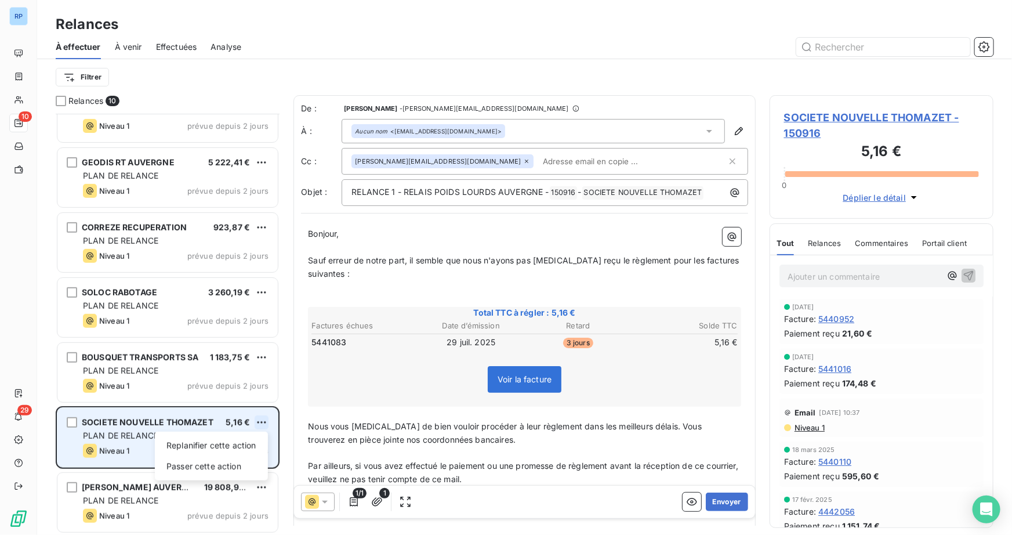
click at [264, 418] on html "RP 10 29 Relances À effectuer À venir Effectuées Analyse Filtrer Relances 10 C-…" at bounding box center [506, 267] width 1012 height 535
click at [232, 447] on div "Replanifier cette action" at bounding box center [211, 445] width 104 height 19
select select "8"
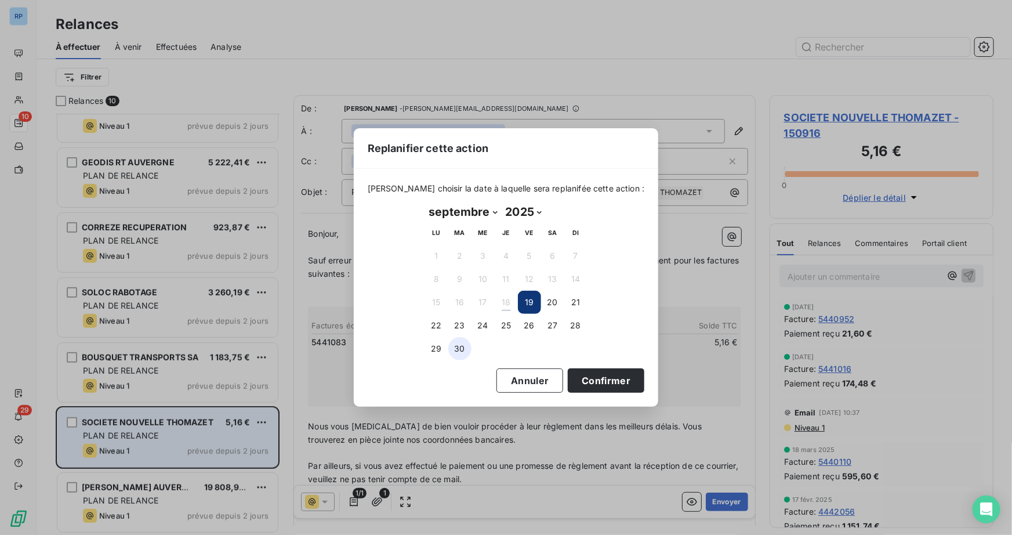
click at [457, 353] on button "30" at bounding box center [459, 348] width 23 height 23
drag, startPoint x: 581, startPoint y: 377, endPoint x: 568, endPoint y: 376, distance: 13.4
click at [581, 376] on button "Confirmer" at bounding box center [606, 380] width 77 height 24
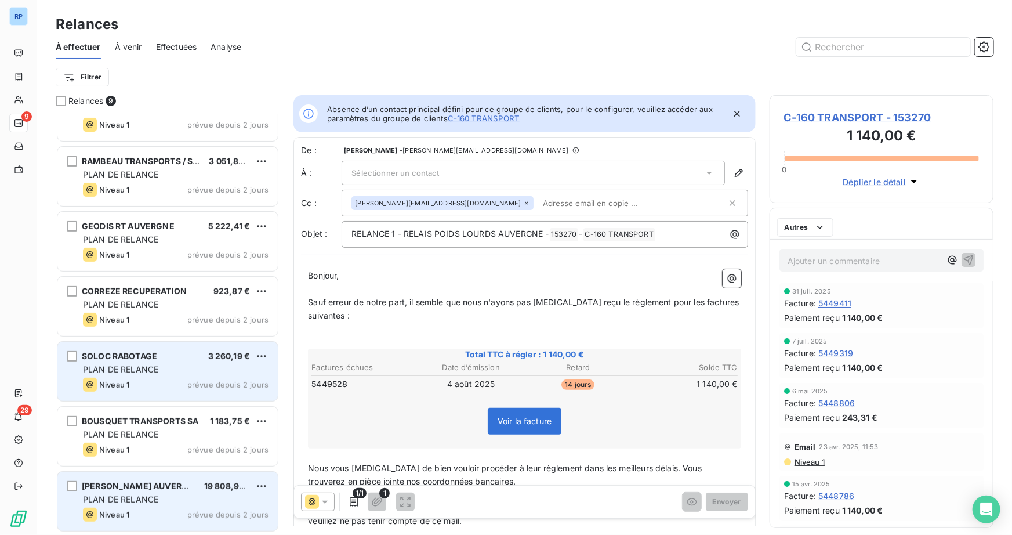
scroll to position [163, 0]
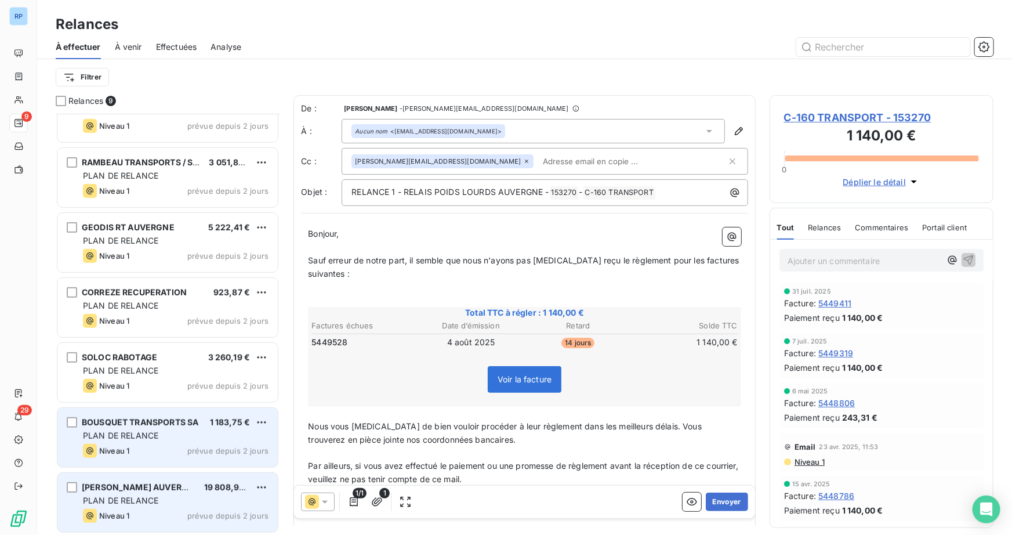
click at [161, 422] on span "BOUSQUET TRANSPORTS SA" at bounding box center [140, 422] width 117 height 10
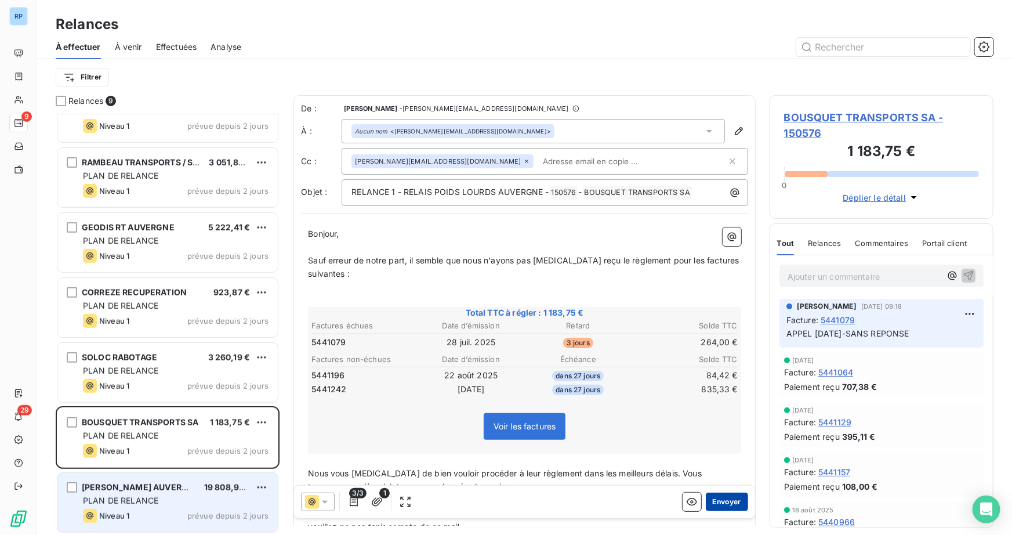
drag, startPoint x: 723, startPoint y: 500, endPoint x: 719, endPoint y: 495, distance: 6.6
click at [719, 495] on button "Envoyer" at bounding box center [727, 501] width 42 height 19
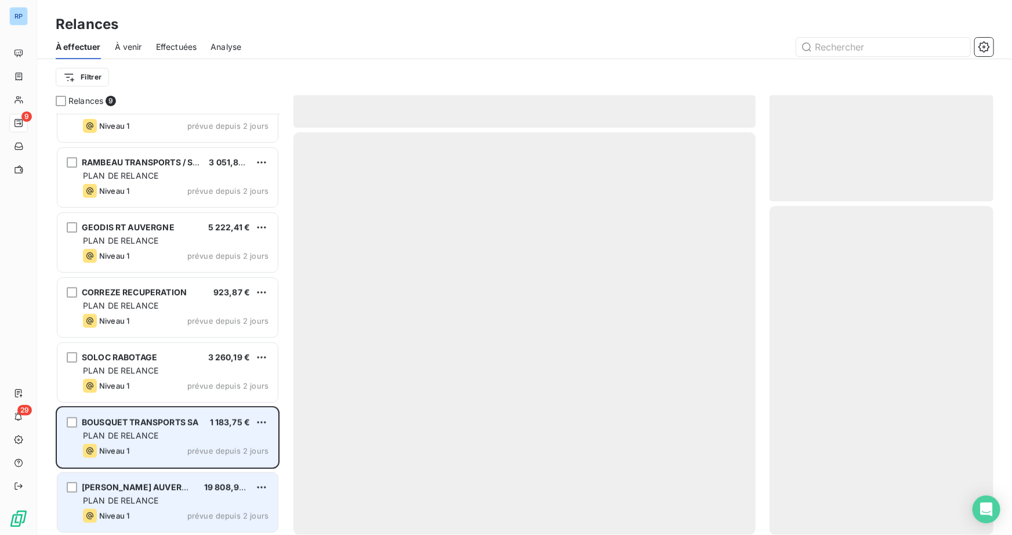
scroll to position [99, 0]
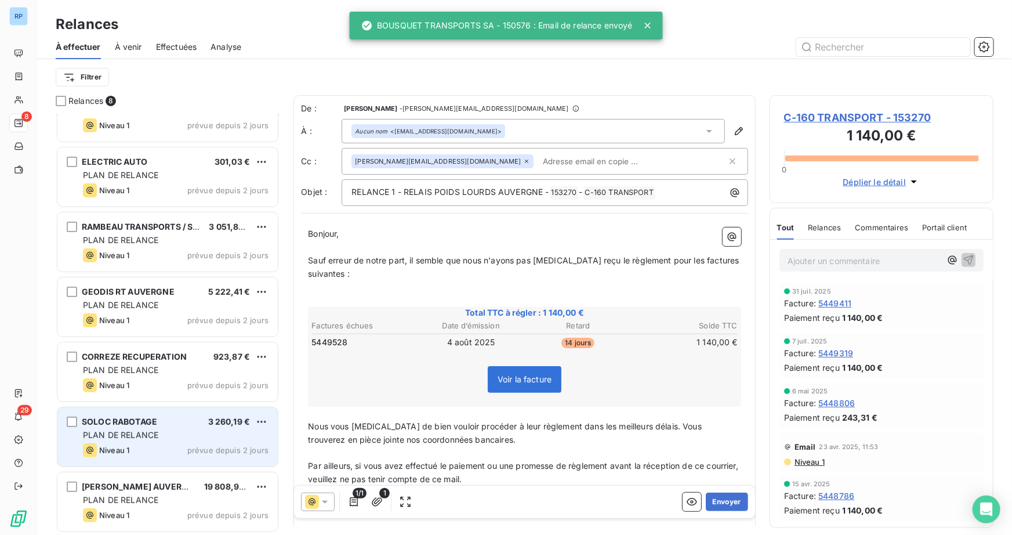
click at [104, 423] on span "SOLOC RABOTAGE" at bounding box center [119, 421] width 75 height 10
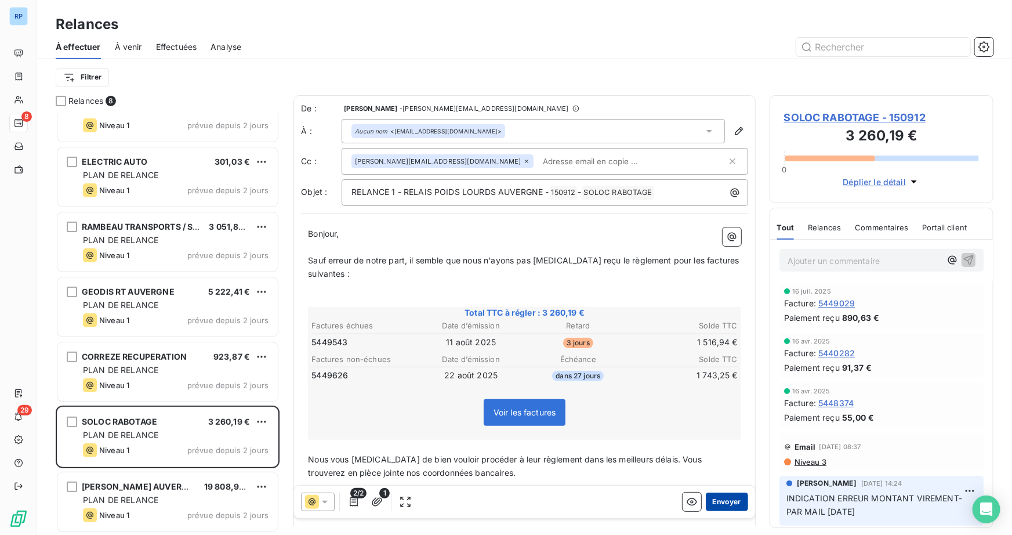
click at [725, 505] on button "Envoyer" at bounding box center [727, 501] width 42 height 19
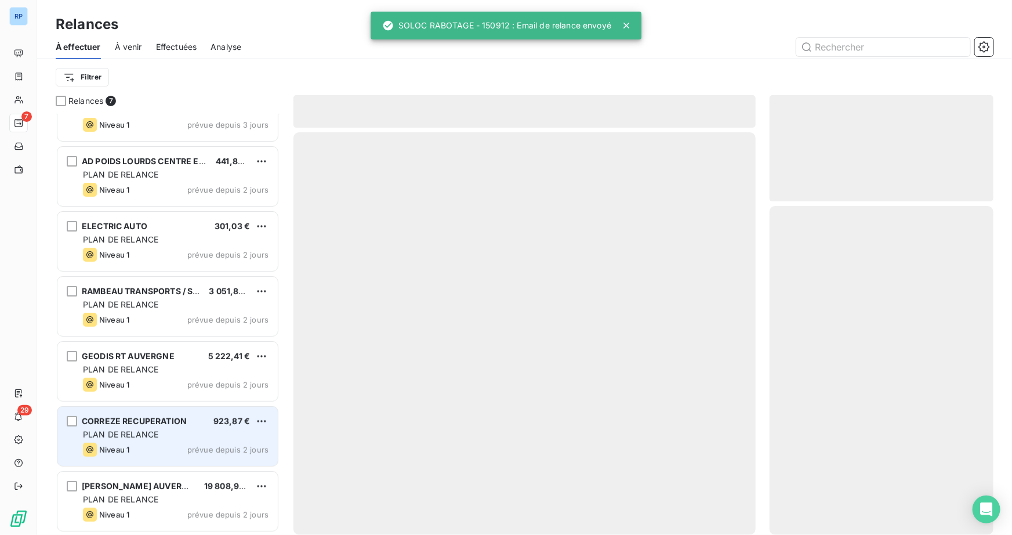
scroll to position [34, 0]
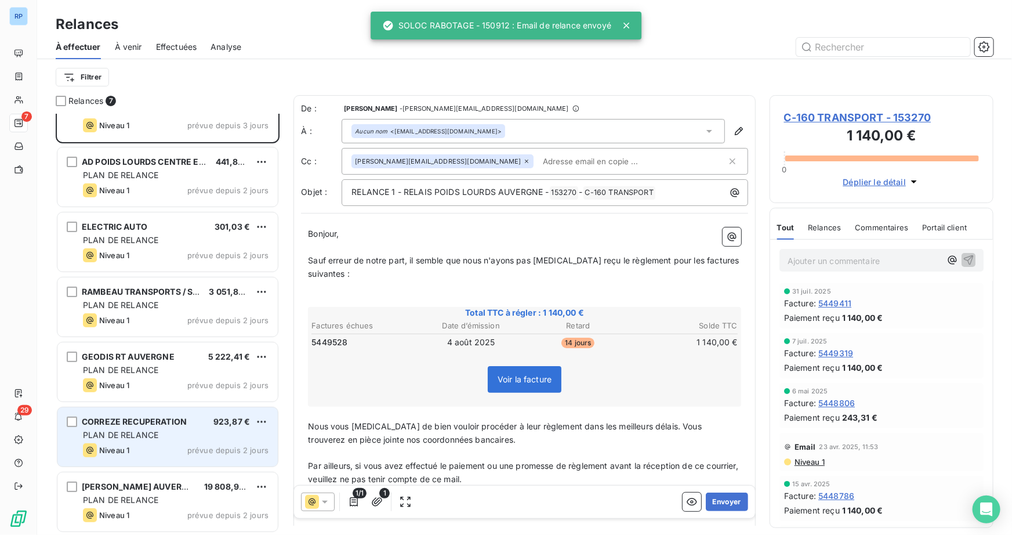
click at [142, 438] on span "PLAN DE RELANCE" at bounding box center [120, 435] width 75 height 10
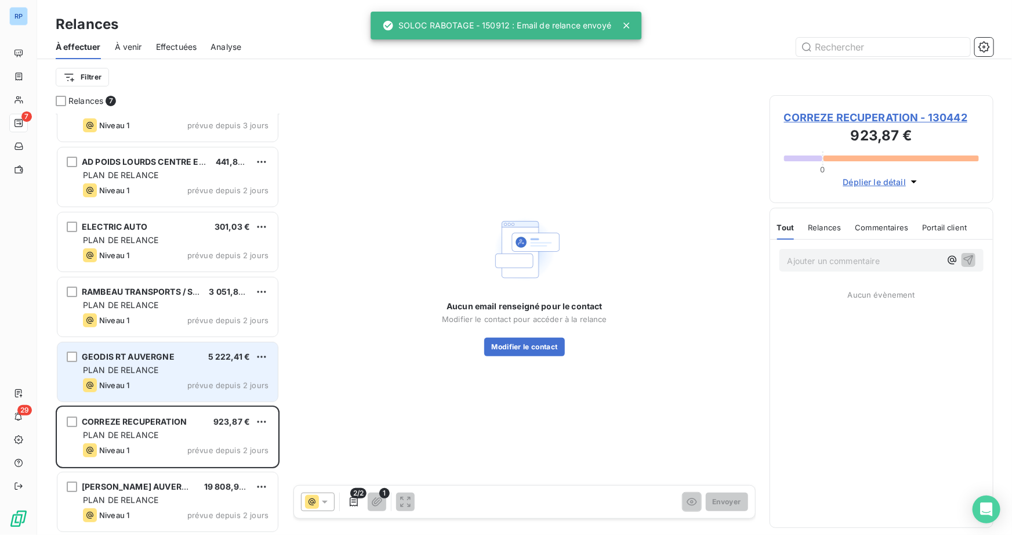
click at [142, 375] on div "PLAN DE RELANCE" at bounding box center [176, 370] width 186 height 12
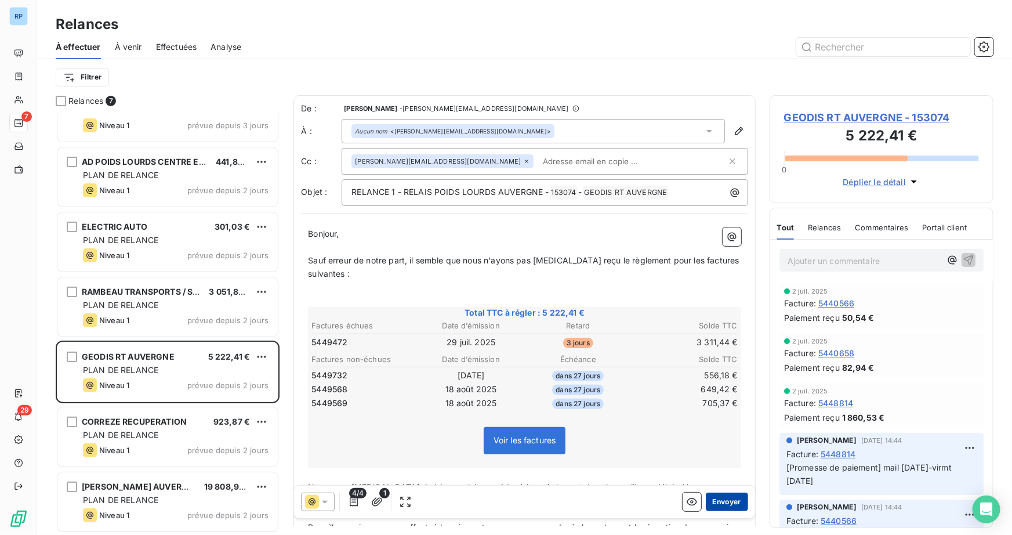
click at [730, 499] on button "Envoyer" at bounding box center [727, 501] width 42 height 19
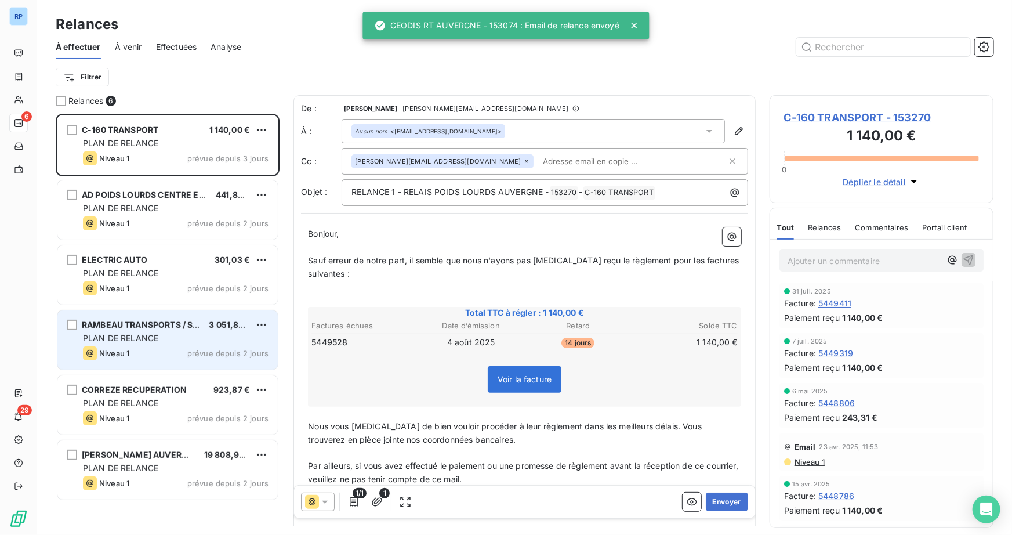
click at [158, 336] on div "PLAN DE RELANCE" at bounding box center [176, 338] width 186 height 12
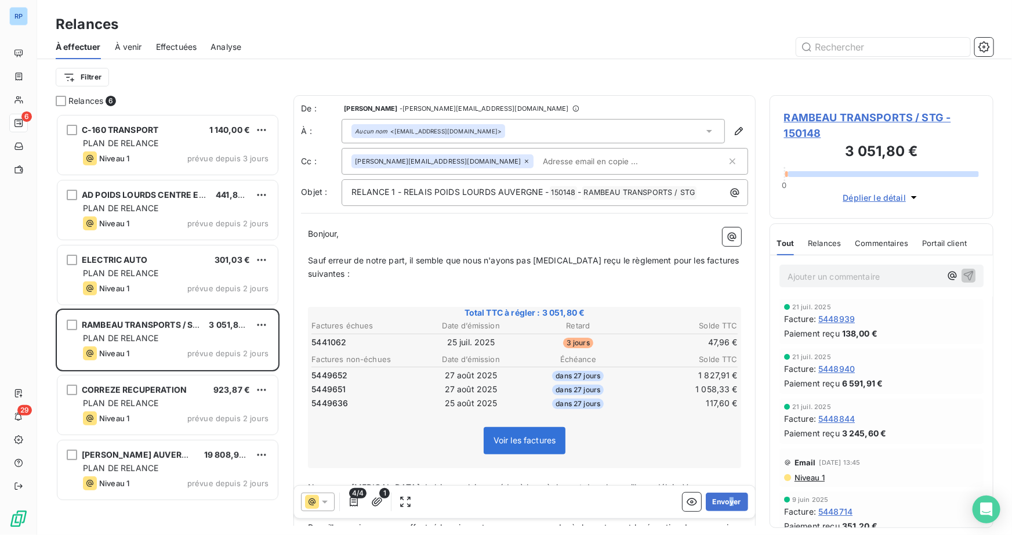
click at [724, 489] on div "4/4 1 Envoyer" at bounding box center [524, 501] width 461 height 32
click at [724, 499] on button "Envoyer" at bounding box center [727, 501] width 42 height 19
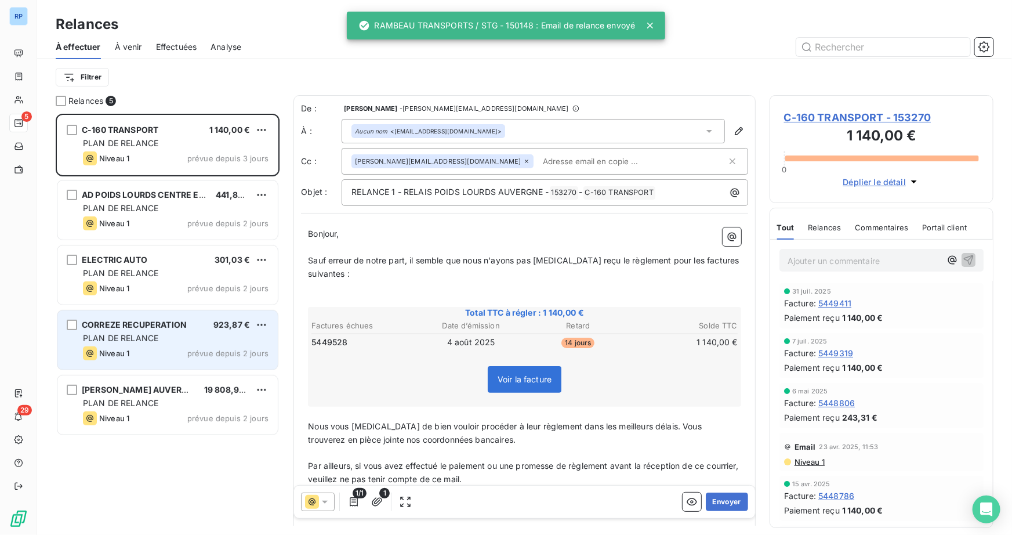
click at [117, 336] on span "PLAN DE RELANCE" at bounding box center [120, 338] width 75 height 10
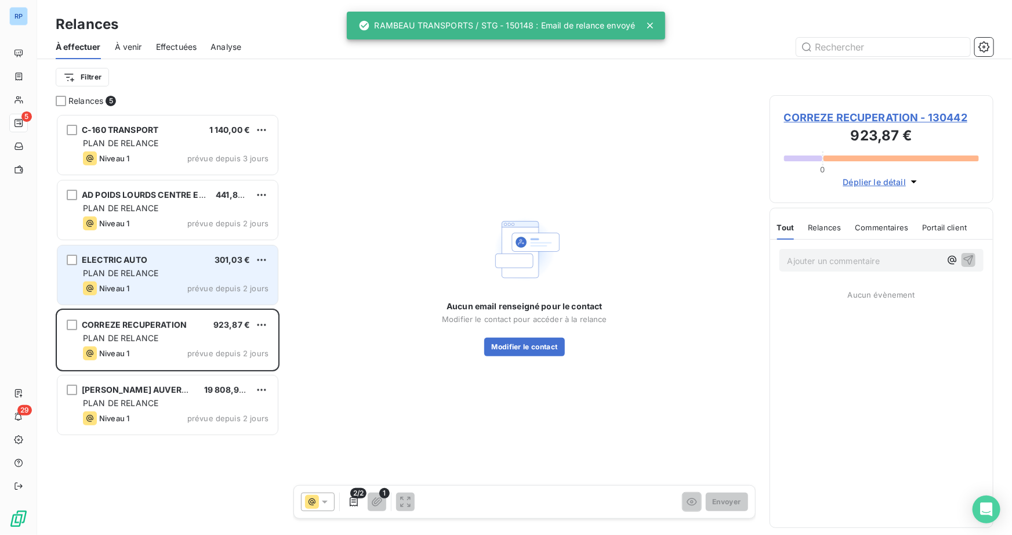
click at [113, 267] on div "PLAN DE RELANCE" at bounding box center [176, 273] width 186 height 12
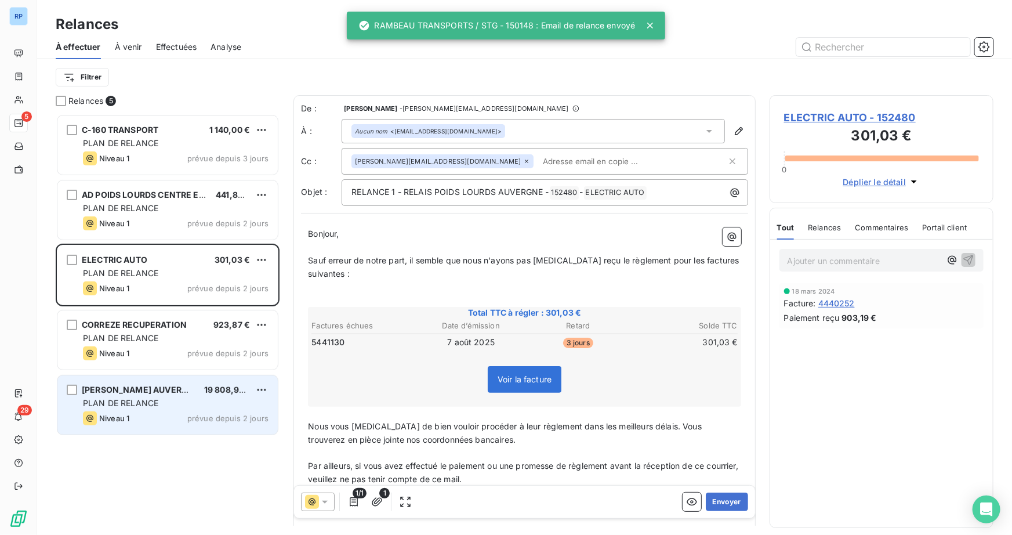
click at [136, 384] on span "[PERSON_NAME] AUVERGNE" at bounding box center [141, 389] width 118 height 10
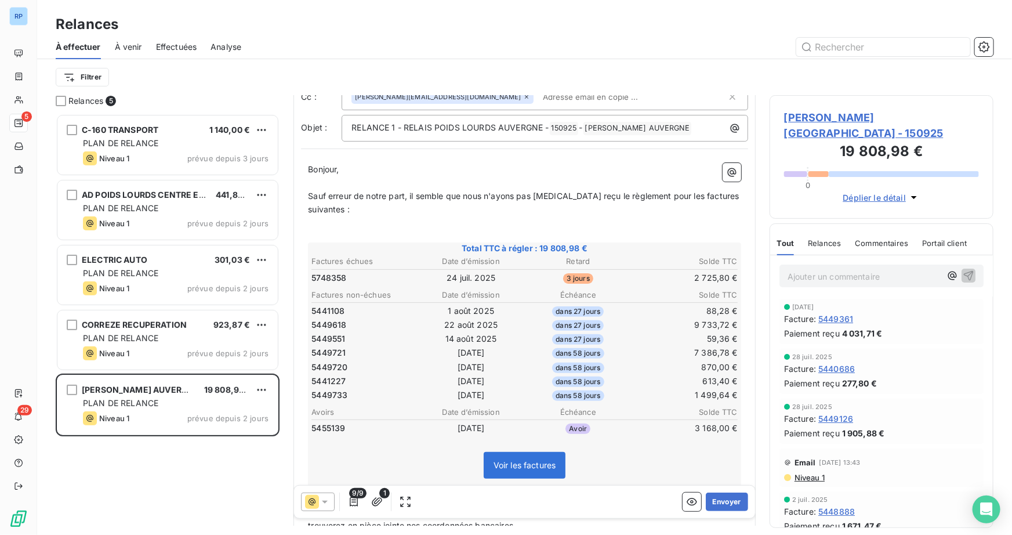
scroll to position [106, 0]
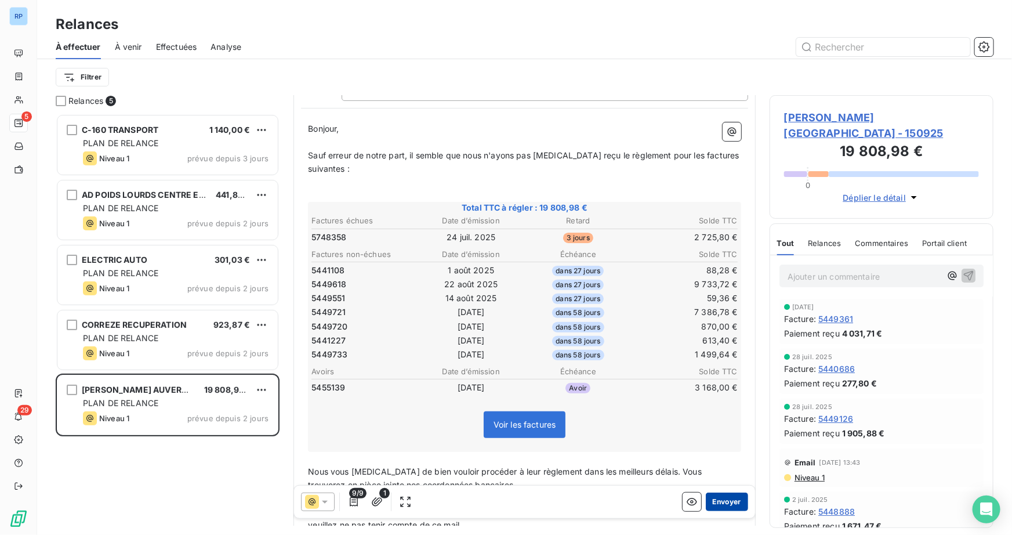
click at [717, 504] on button "Envoyer" at bounding box center [727, 501] width 42 height 19
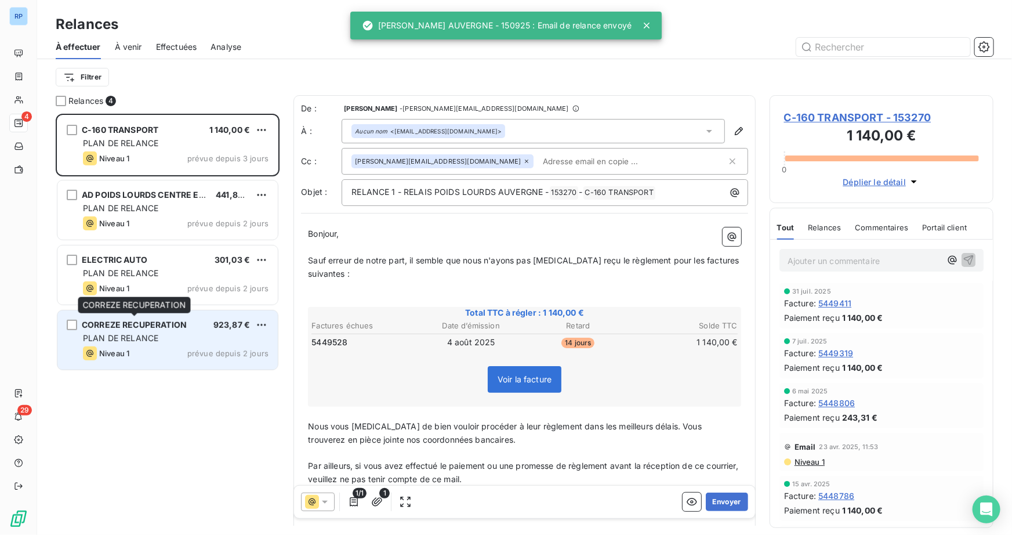
click at [142, 325] on span "CORREZE RECUPERATION" at bounding box center [134, 325] width 105 height 10
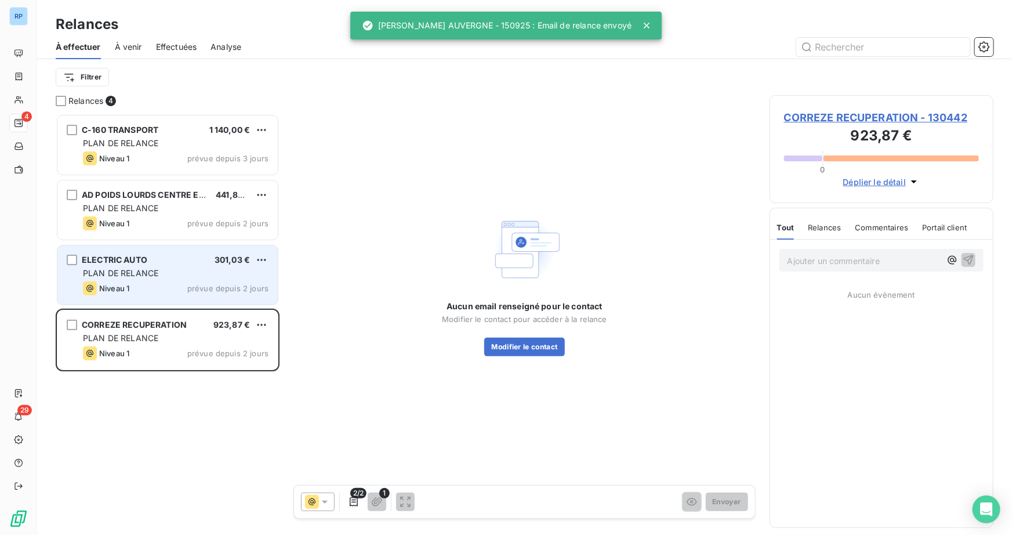
click at [144, 284] on div "Niveau 1 prévue depuis 2 jours" at bounding box center [176, 288] width 186 height 14
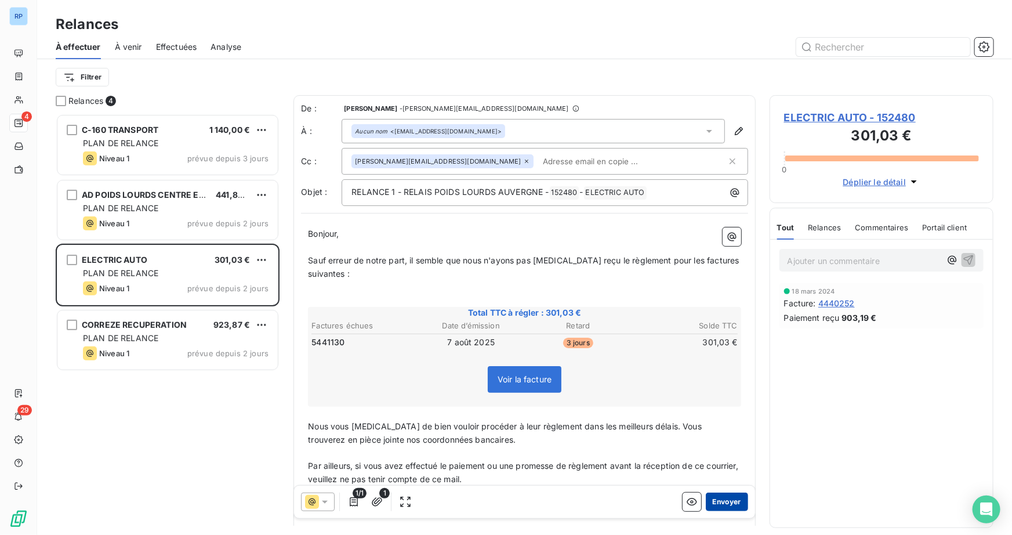
click at [712, 502] on button "Envoyer" at bounding box center [727, 501] width 42 height 19
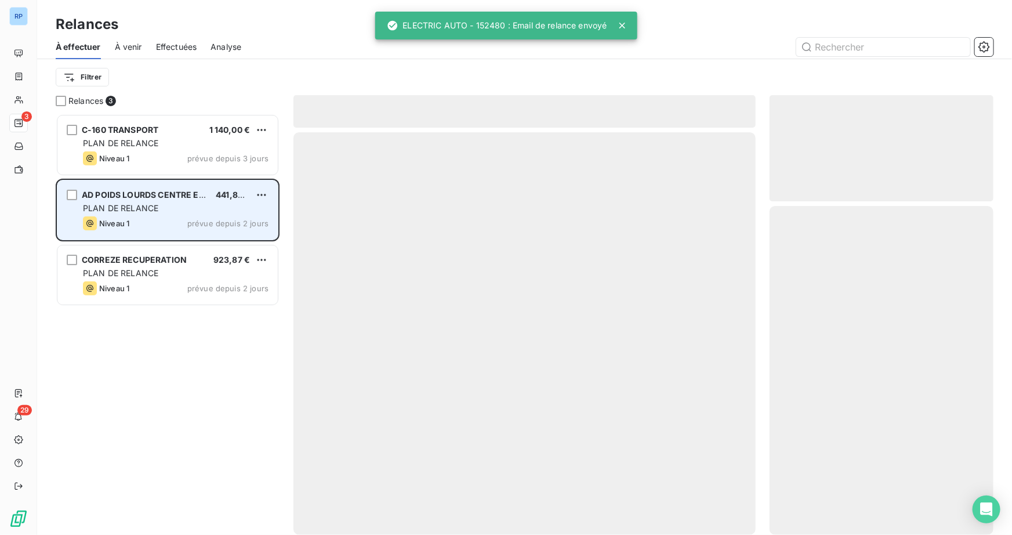
click at [153, 216] on div "Niveau 1 prévue depuis 2 jours" at bounding box center [176, 223] width 186 height 14
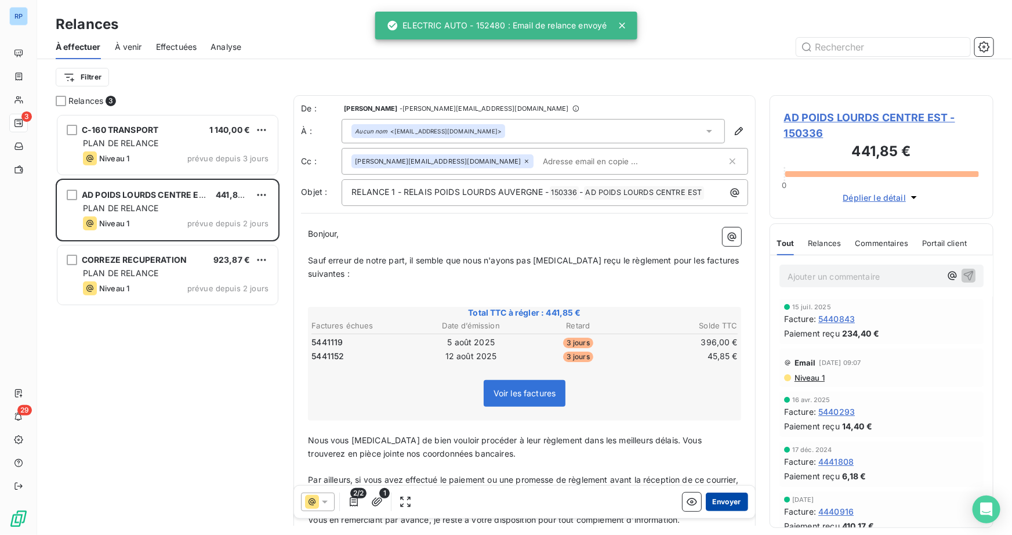
click at [719, 498] on button "Envoyer" at bounding box center [727, 501] width 42 height 19
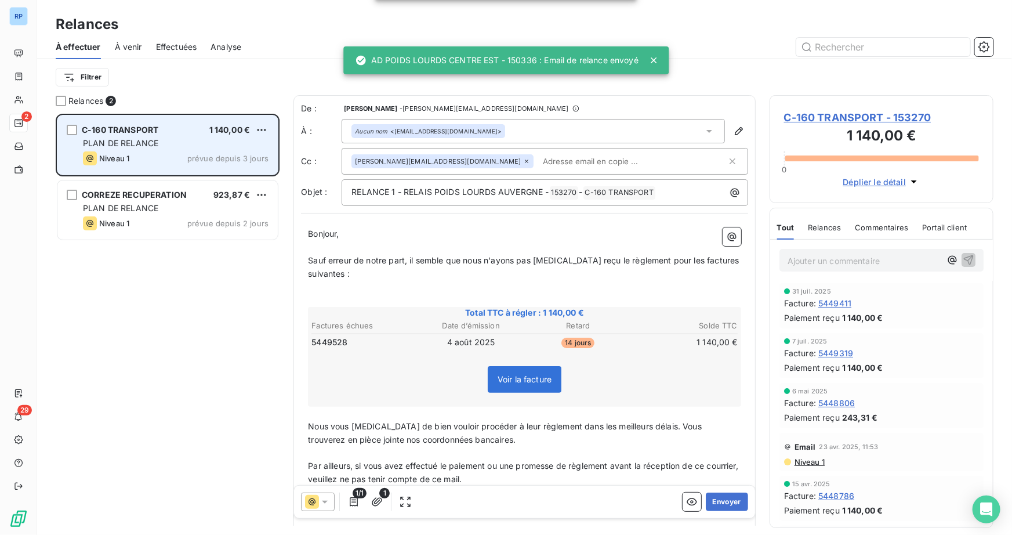
click at [173, 154] on div "Niveau 1 prévue depuis 3 jours" at bounding box center [176, 158] width 186 height 14
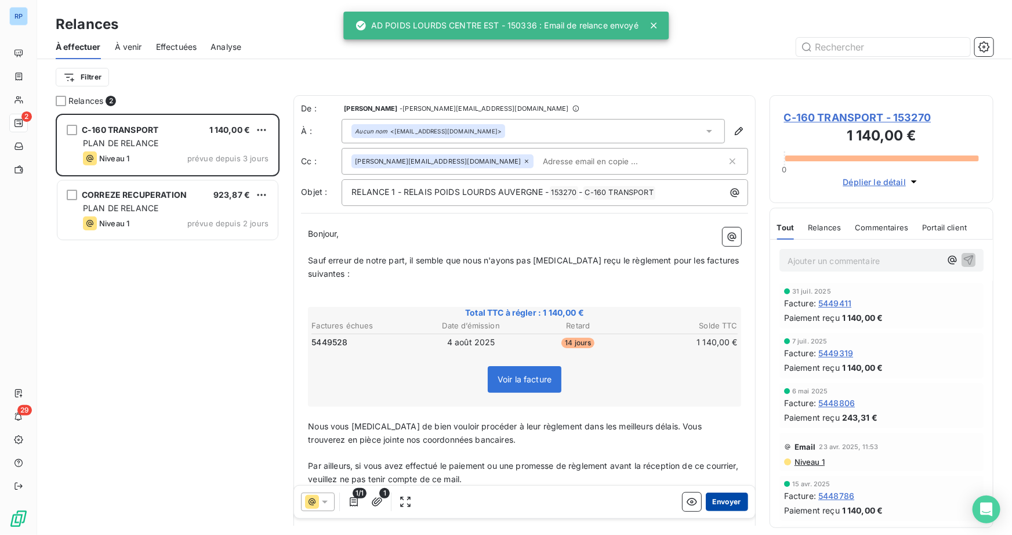
click at [735, 504] on button "Envoyer" at bounding box center [727, 501] width 42 height 19
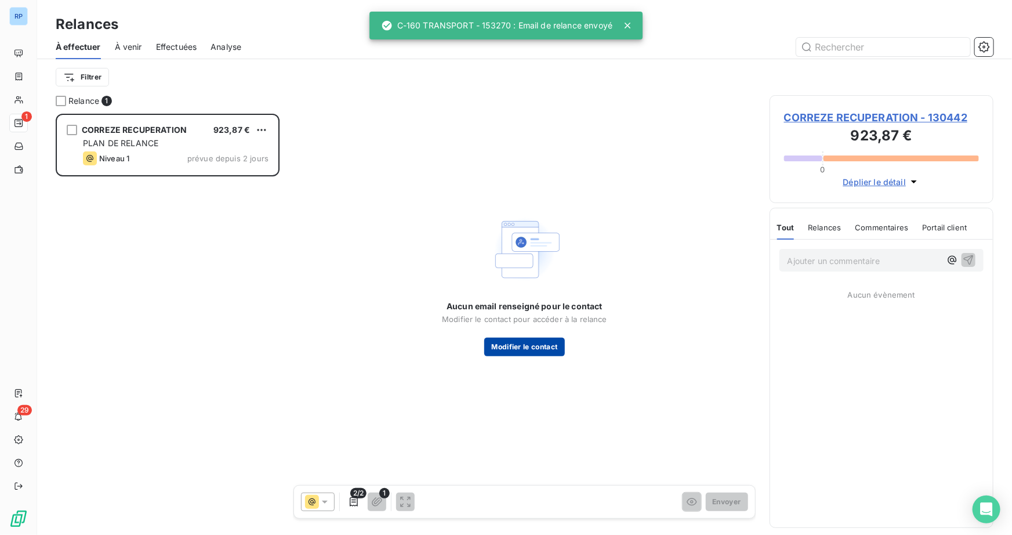
click at [545, 351] on button "Modifier le contact" at bounding box center [524, 347] width 80 height 19
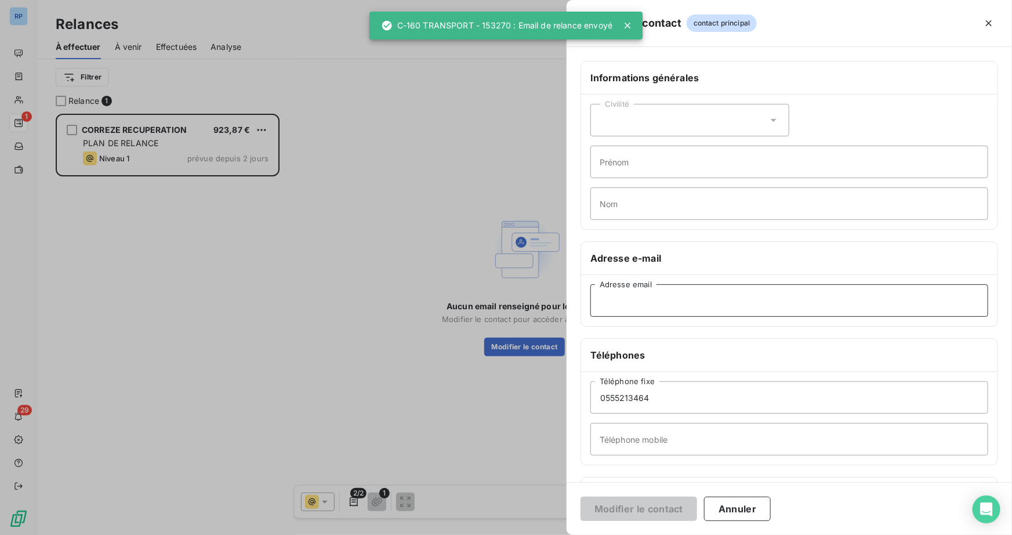
click at [633, 295] on input "Adresse email" at bounding box center [789, 300] width 398 height 32
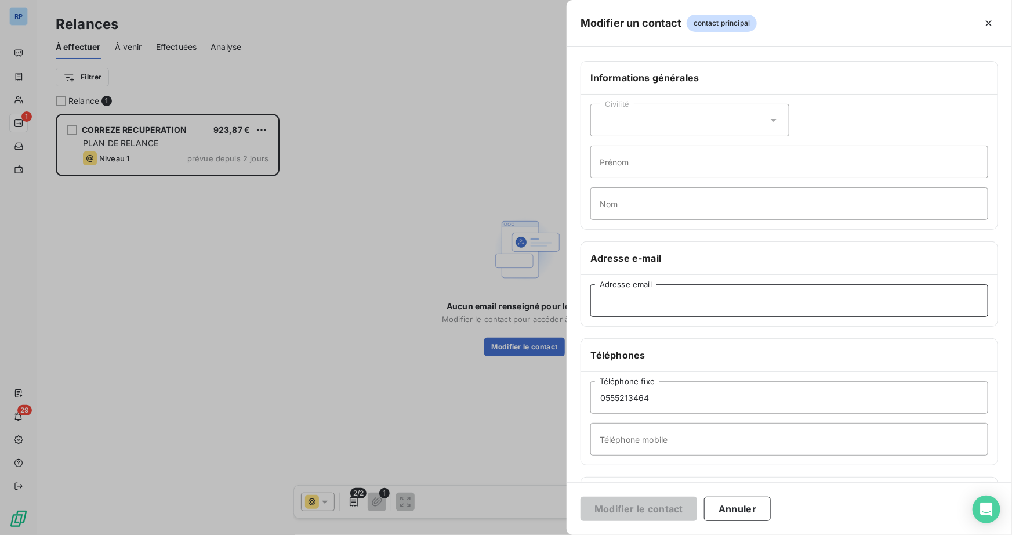
click at [638, 301] on input "Adresse email" at bounding box center [789, 300] width 398 height 32
paste input "jonathan.bossoutrot@correze-recuperation.fr"
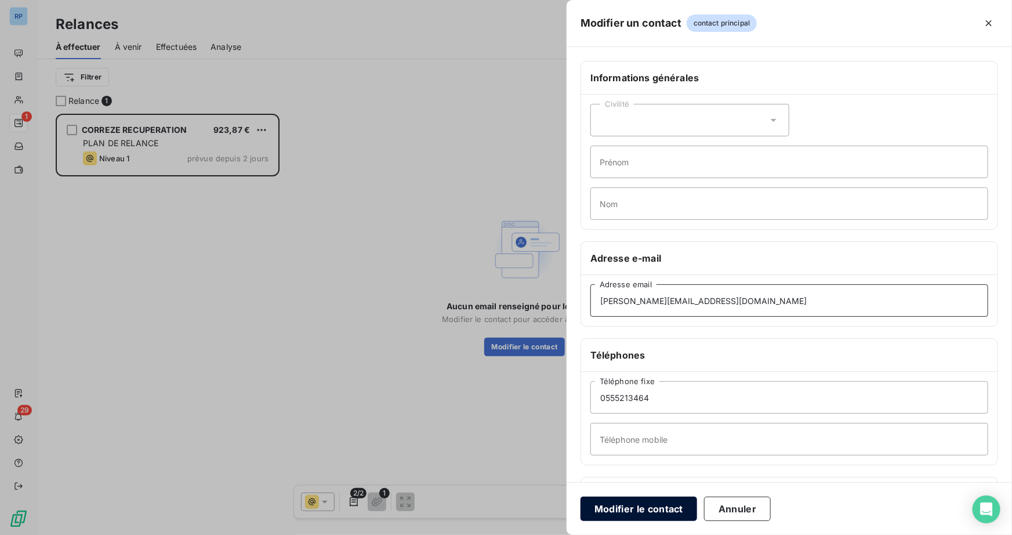
type input "jonathan.bossoutrot@correze-recuperation.fr"
click at [660, 510] on button "Modifier le contact" at bounding box center [639, 508] width 117 height 24
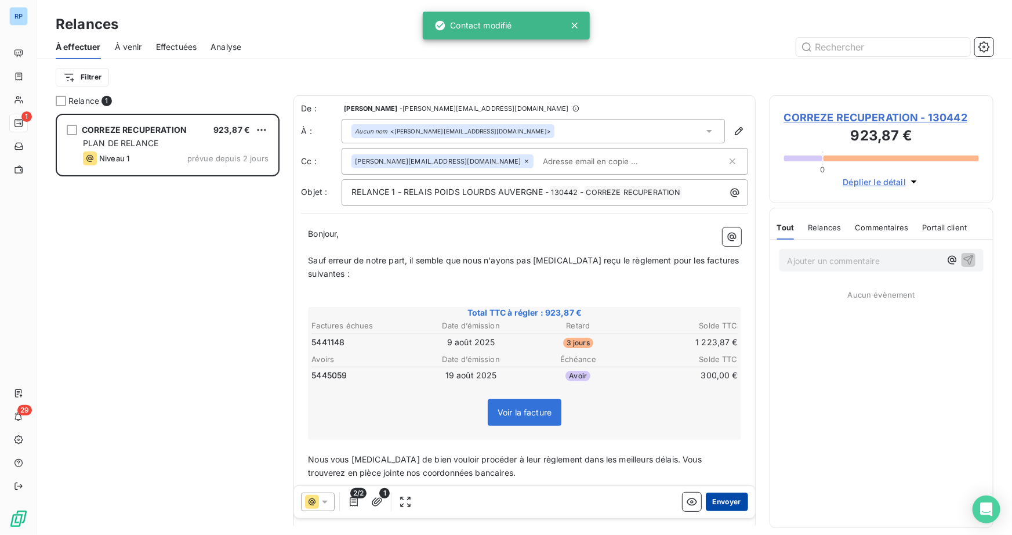
click at [716, 497] on button "Envoyer" at bounding box center [727, 501] width 42 height 19
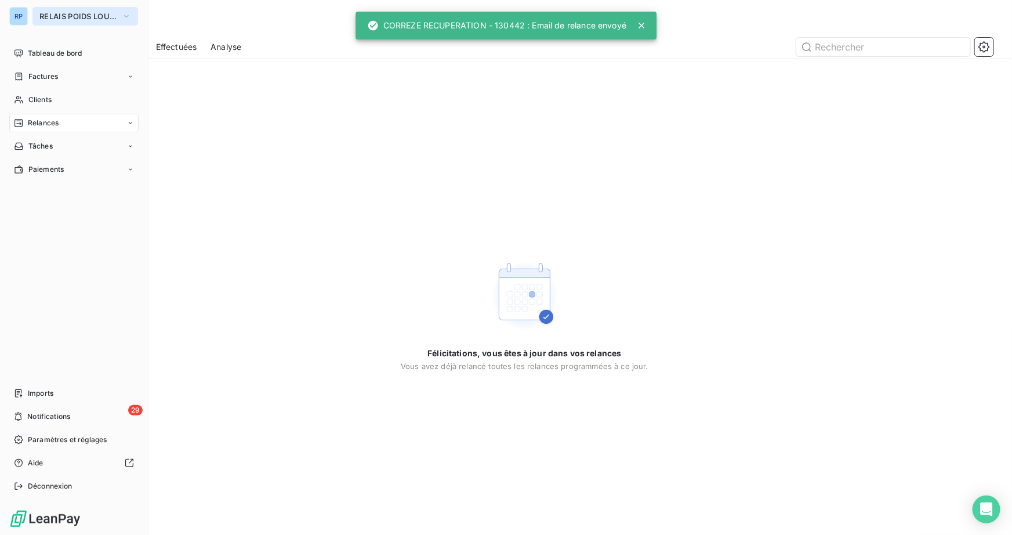
click at [40, 19] on span "RELAIS POIDS LOURDS AUVERGNE" at bounding box center [78, 16] width 78 height 9
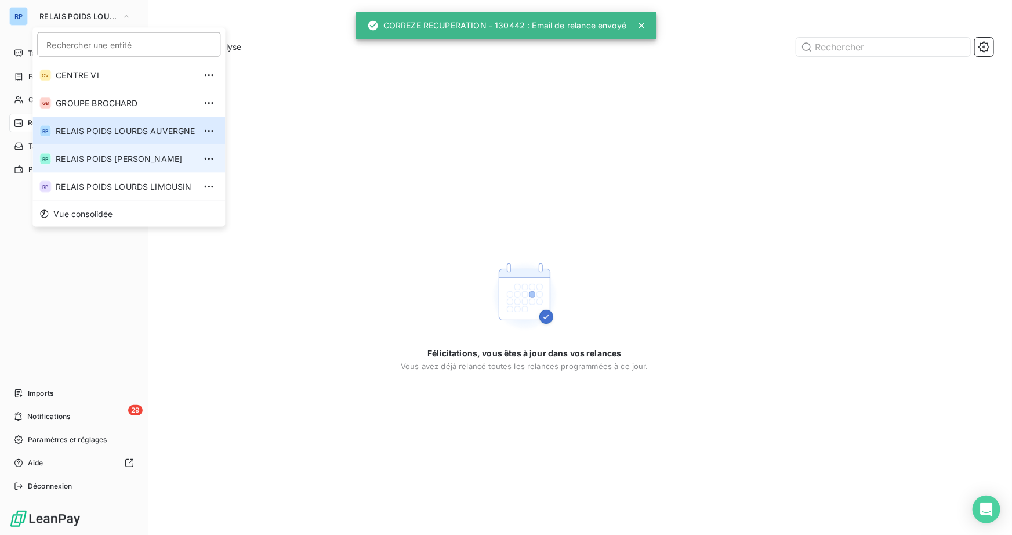
click at [146, 161] on span "RELAIS POIDS [PERSON_NAME]" at bounding box center [125, 159] width 139 height 12
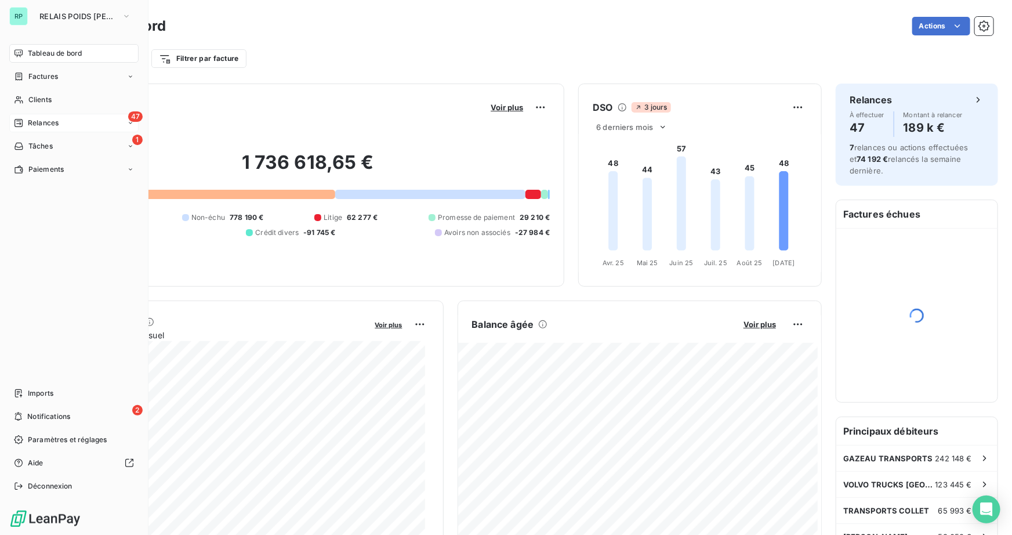
click at [66, 122] on div "47 Relances" at bounding box center [73, 123] width 129 height 19
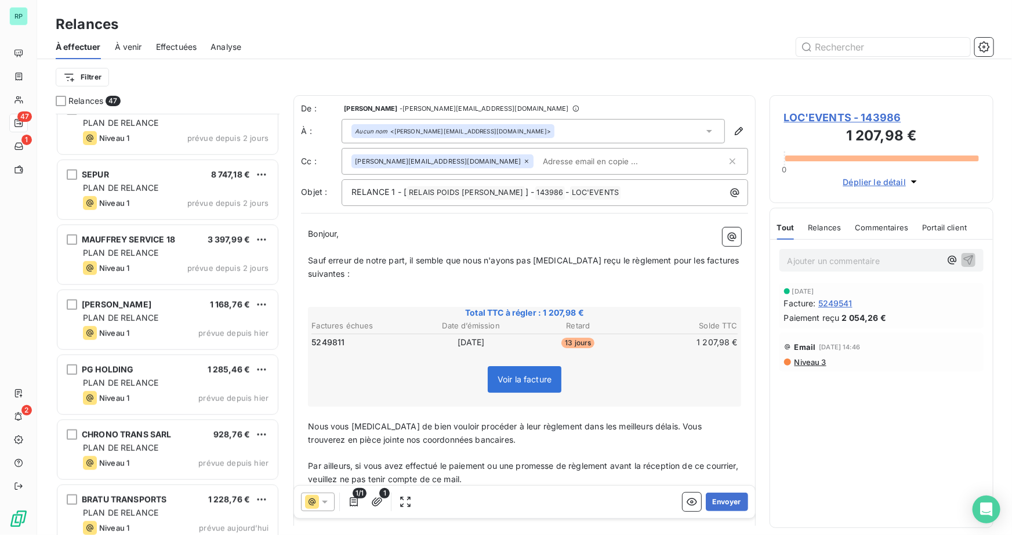
scroll to position [2632, 0]
